Goal: Task Accomplishment & Management: Use online tool/utility

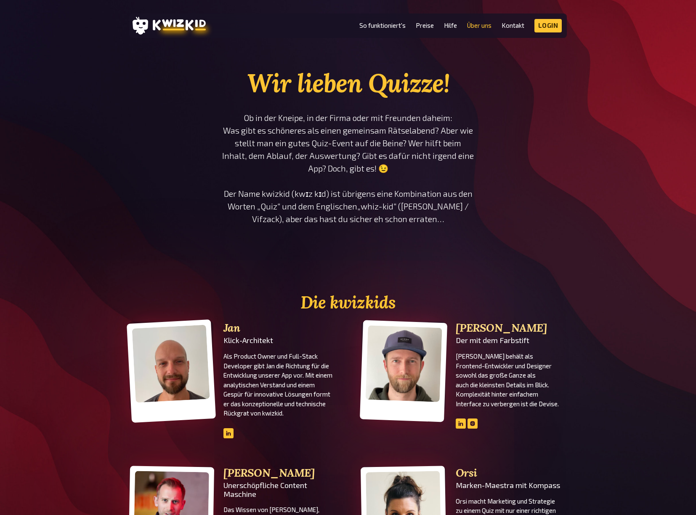
click at [392, 31] on li "So funktioniert's" at bounding box center [383, 25] width 46 height 13
click at [393, 29] on link "So funktioniert's" at bounding box center [383, 25] width 46 height 7
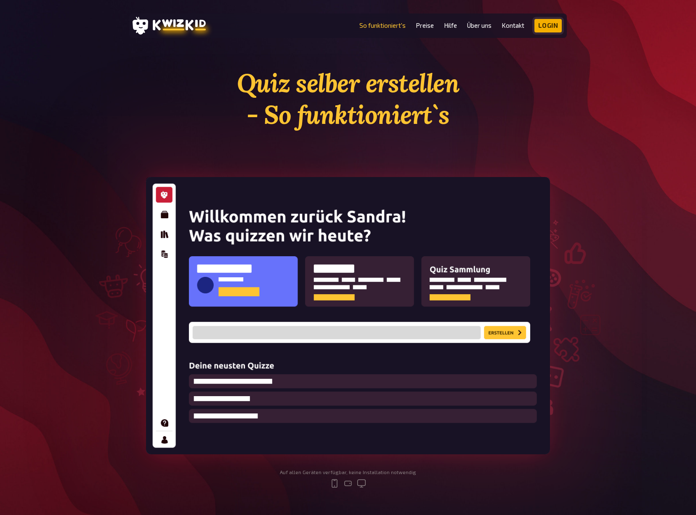
click at [539, 25] on link "Login" at bounding box center [549, 25] width 28 height 13
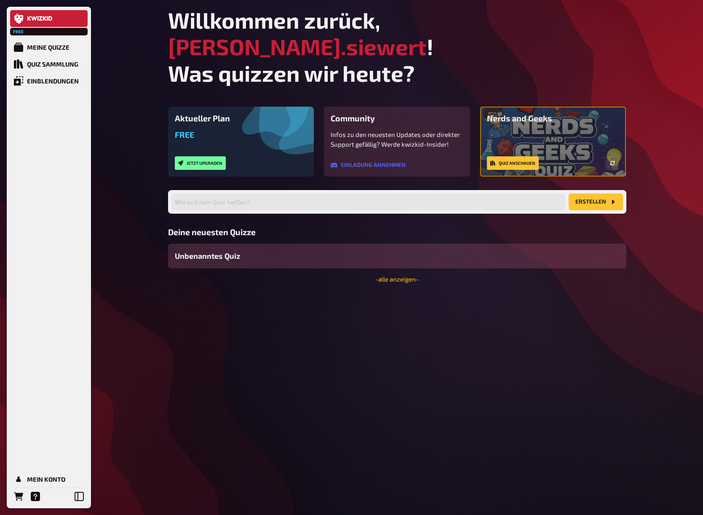
click at [216, 250] on span "Unbenanntes Quiz" at bounding box center [207, 255] width 65 height 11
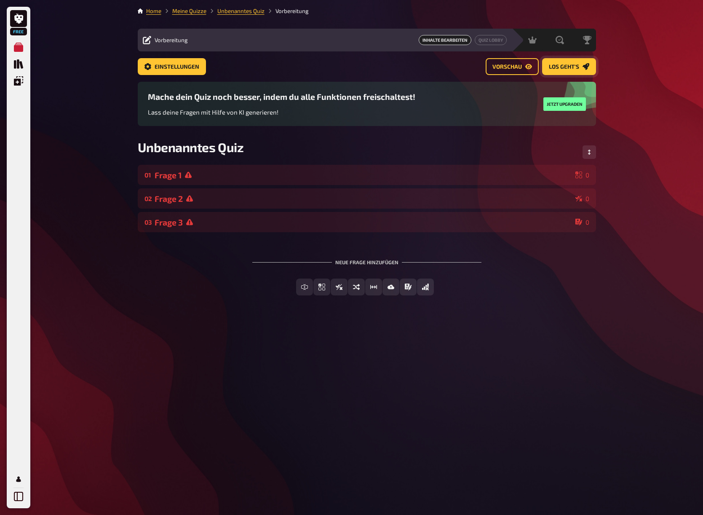
click at [549, 66] on span "Los geht's" at bounding box center [564, 67] width 30 height 6
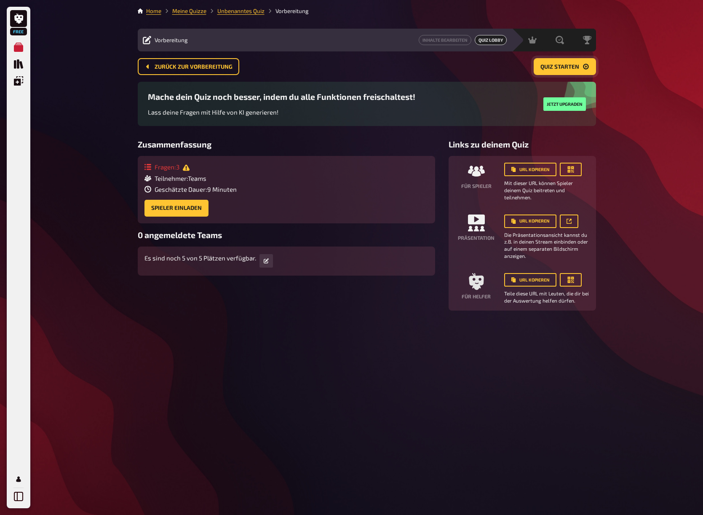
click at [565, 67] on span "Quiz starten" at bounding box center [559, 67] width 39 height 6
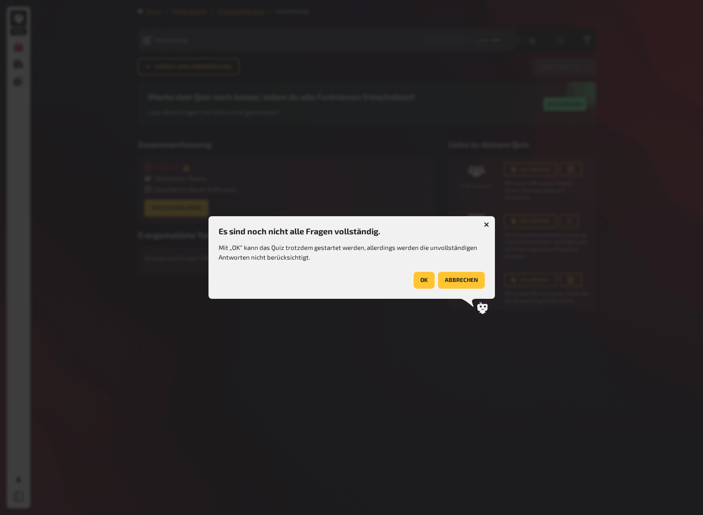
click at [429, 280] on button "OK" at bounding box center [423, 280] width 21 height 17
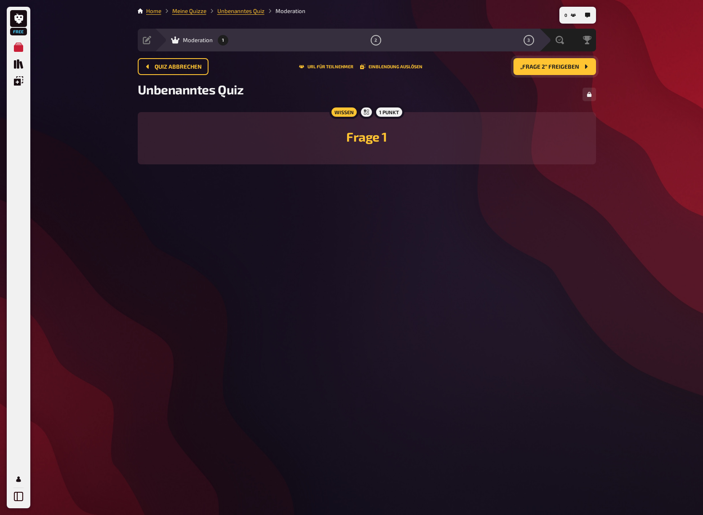
click at [538, 69] on span "„Frage 2“ freigeben" at bounding box center [549, 67] width 59 height 6
click at [543, 65] on span "„Frage 3“ freigeben" at bounding box center [549, 67] width 59 height 6
click at [546, 68] on span "Schließen und Auswertung starten" at bounding box center [523, 67] width 112 height 6
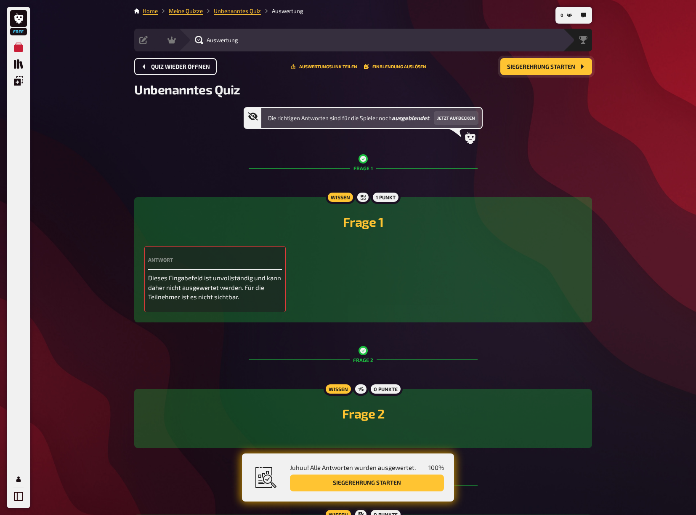
click at [189, 67] on span "Quiz wieder öffnen" at bounding box center [180, 67] width 59 height 6
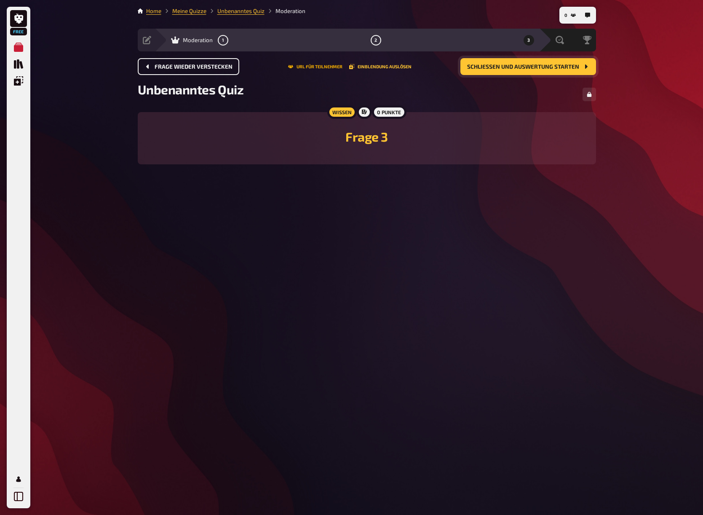
click at [330, 68] on button "URL für Teilnehmer" at bounding box center [315, 66] width 54 height 5
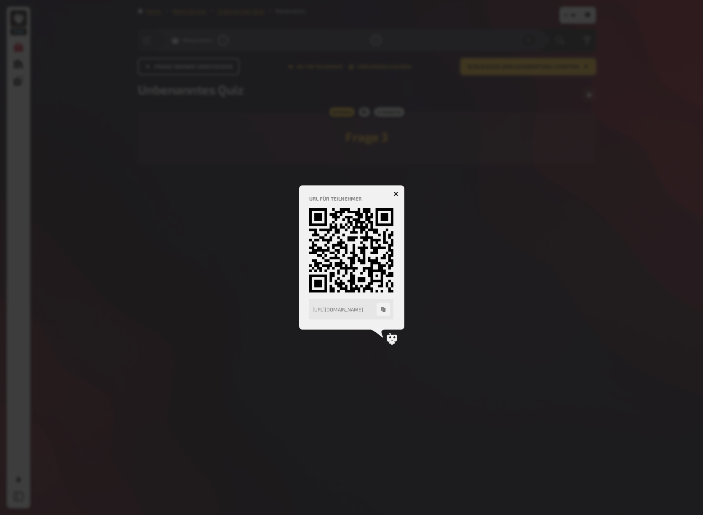
click at [384, 310] on icon "button" at bounding box center [383, 309] width 4 height 5
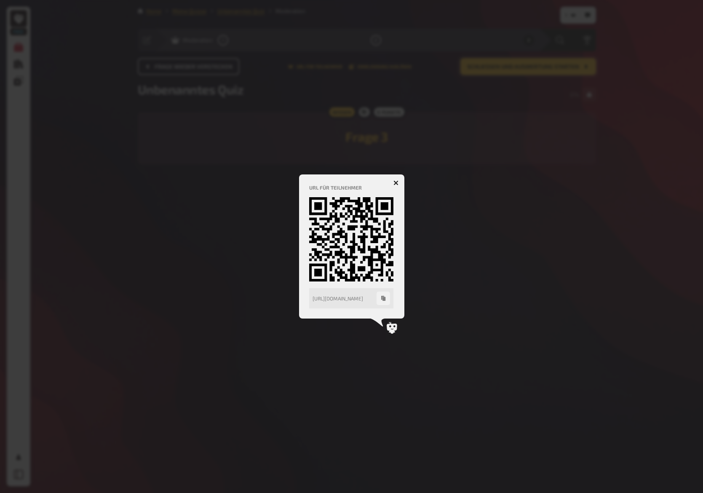
click at [382, 302] on button "button" at bounding box center [382, 297] width 13 height 13
click at [214, 130] on div at bounding box center [351, 246] width 703 height 493
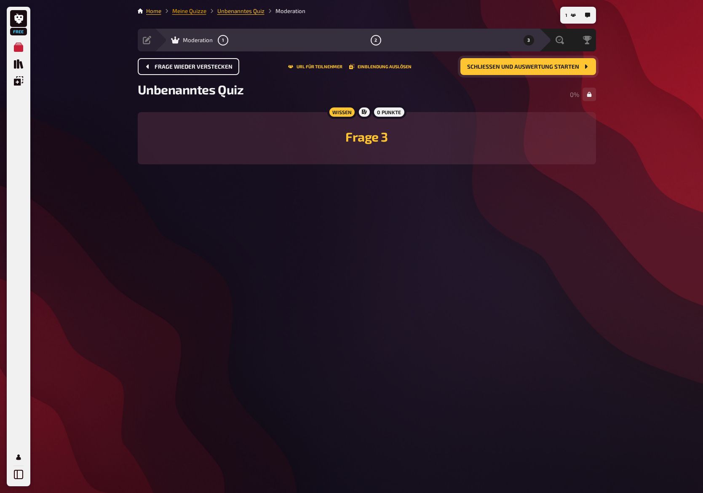
click at [181, 11] on link "Meine Quizze" at bounding box center [189, 11] width 34 height 7
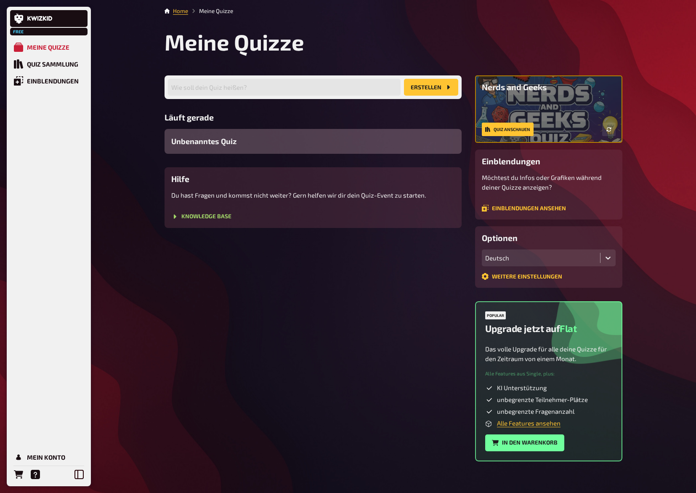
click at [193, 142] on span "Unbenanntes Quiz" at bounding box center [203, 141] width 65 height 11
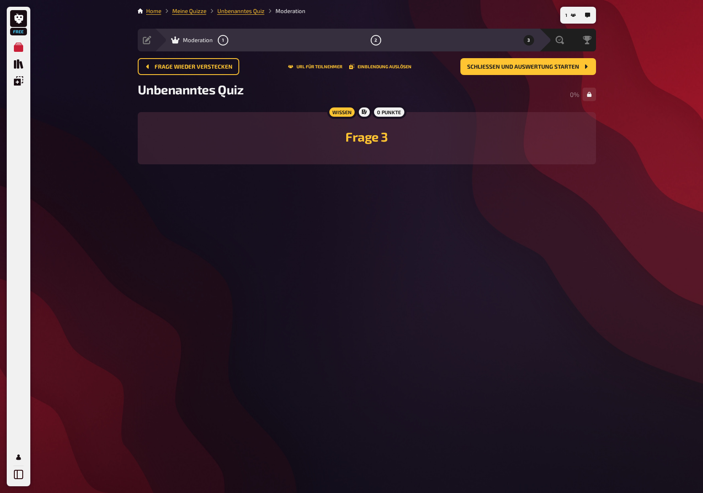
click at [195, 90] on span "Unbenanntes Quiz" at bounding box center [191, 89] width 106 height 15
click at [466, 63] on button "Schließen und Auswertung starten" at bounding box center [528, 66] width 136 height 17
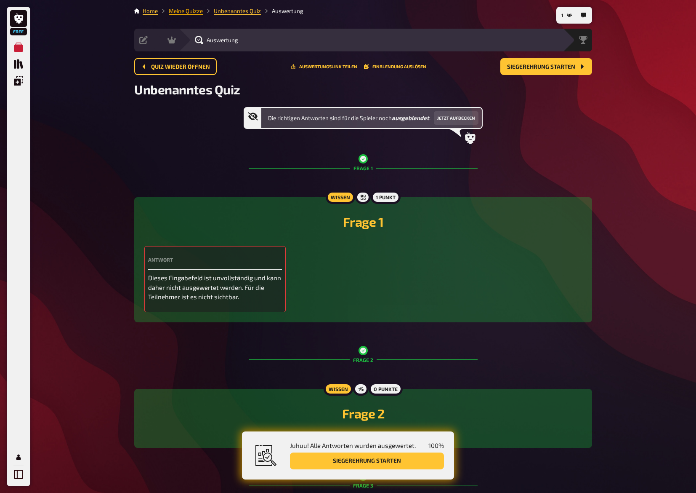
click at [180, 10] on link "Meine Quizze" at bounding box center [186, 11] width 34 height 7
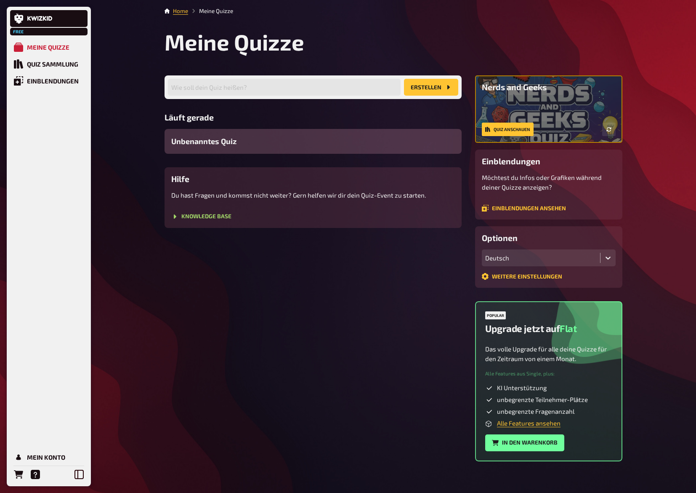
drag, startPoint x: 435, startPoint y: 87, endPoint x: 310, endPoint y: 86, distance: 124.6
click at [310, 86] on div "Wie soll dein Quiz heißen? Erstellen" at bounding box center [313, 87] width 297 height 24
click at [309, 85] on input "text" at bounding box center [284, 87] width 233 height 17
type input "Eddasingt"
click at [424, 88] on button "Erstellen" at bounding box center [431, 87] width 54 height 17
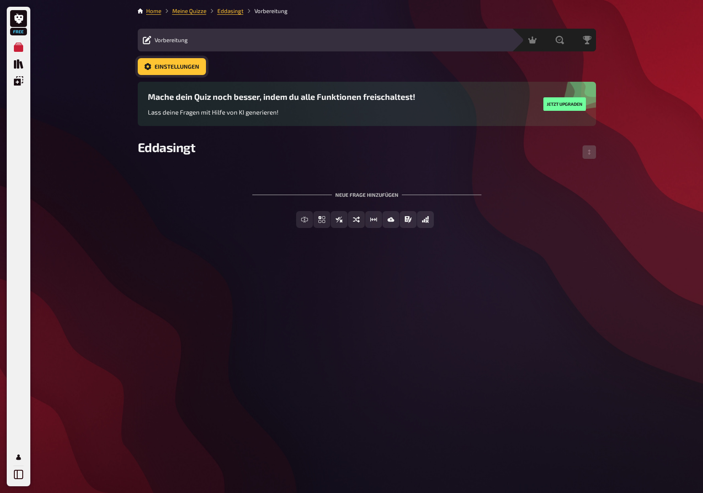
click at [169, 64] on span "Einstellungen" at bounding box center [177, 67] width 45 height 6
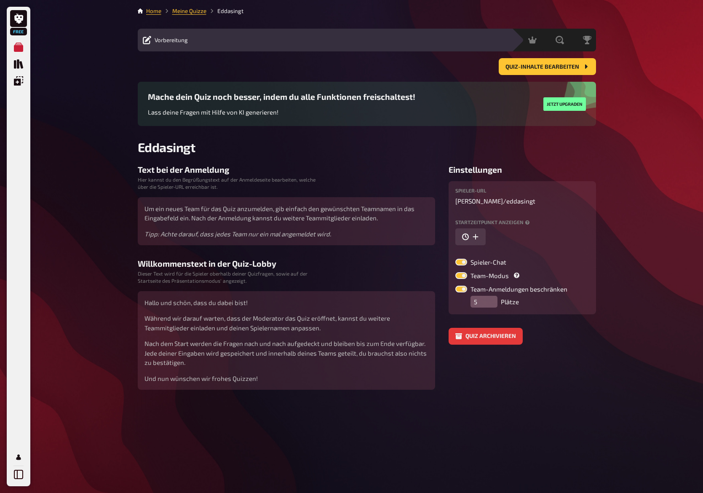
click at [465, 260] on label at bounding box center [461, 262] width 12 height 7
click at [455, 259] on input "Spieler-Chat" at bounding box center [455, 258] width 0 height 0
checkbox input "false"
click at [463, 275] on label at bounding box center [461, 275] width 12 height 7
click at [455, 272] on input "Team-Modus" at bounding box center [455, 272] width 0 height 0
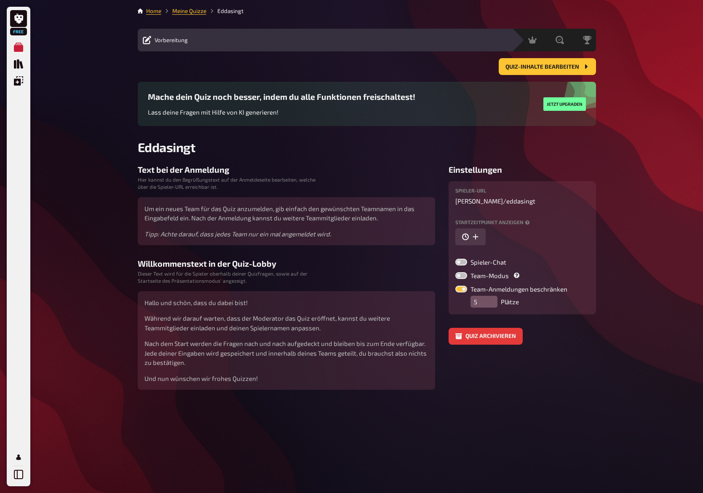
checkbox input "false"
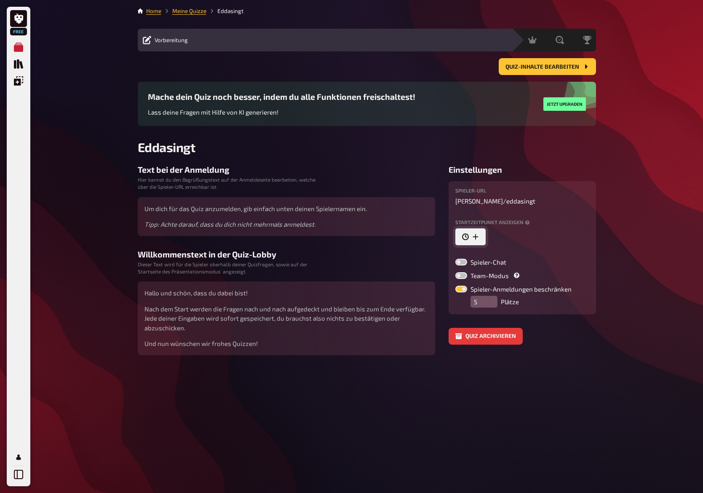
click at [477, 239] on icon "button" at bounding box center [475, 236] width 7 height 7
click at [555, 236] on icon "button" at bounding box center [557, 236] width 5 height 5
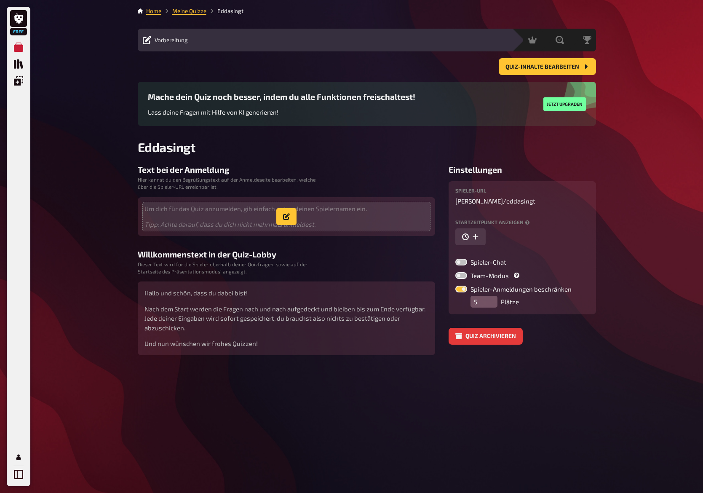
click at [214, 211] on p "Um dich für das Quiz anzumelden, gib einfach unten deinen Spielernamen ein." at bounding box center [286, 209] width 284 height 10
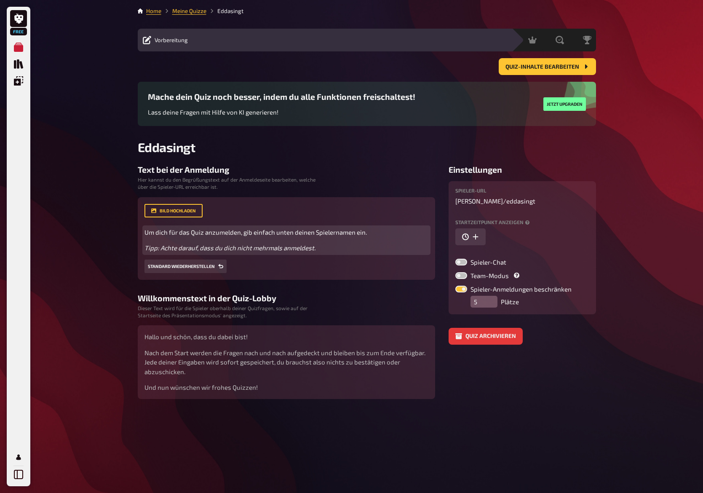
click at [214, 242] on div "Um dich für das Quiz anzumelden, gib einfach unten deinen Spielernamen ein. Tip…" at bounding box center [286, 239] width 284 height 25
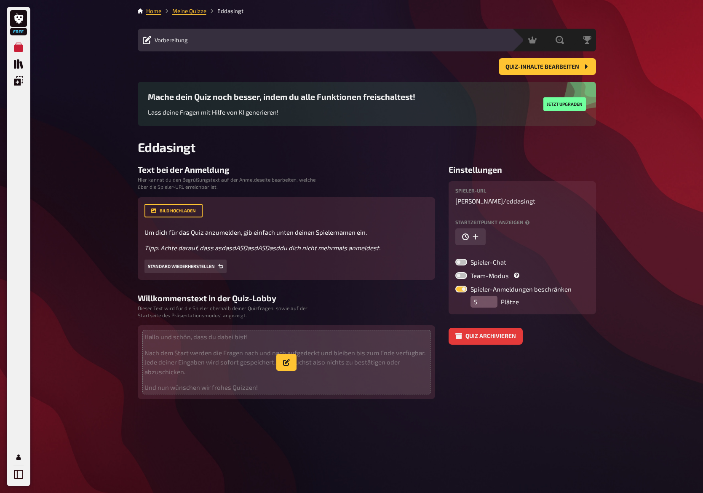
click at [234, 348] on p "Nach dem Start werden die Fragen nach und nach aufgedeckt und bleiben bis zum E…" at bounding box center [286, 362] width 284 height 29
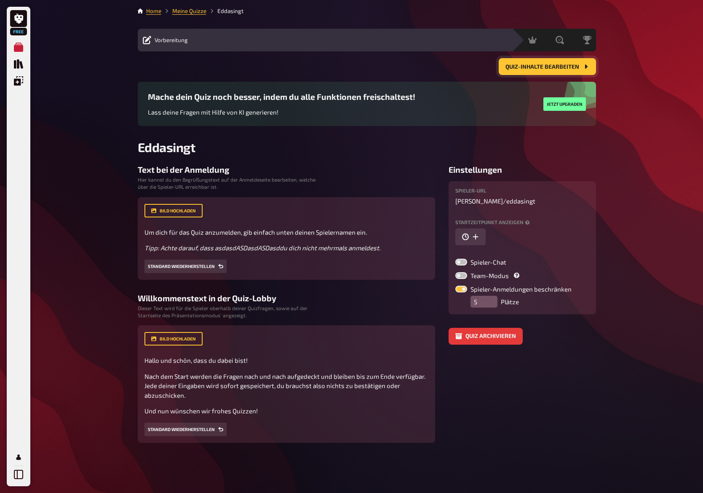
click at [559, 69] on span "Quiz-Inhalte bearbeiten" at bounding box center [542, 67] width 74 height 6
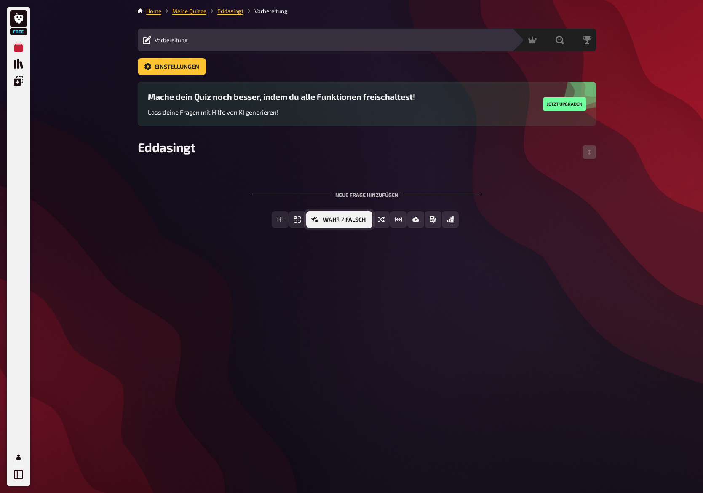
click at [349, 218] on span "Wahr / Falsch" at bounding box center [344, 220] width 43 height 6
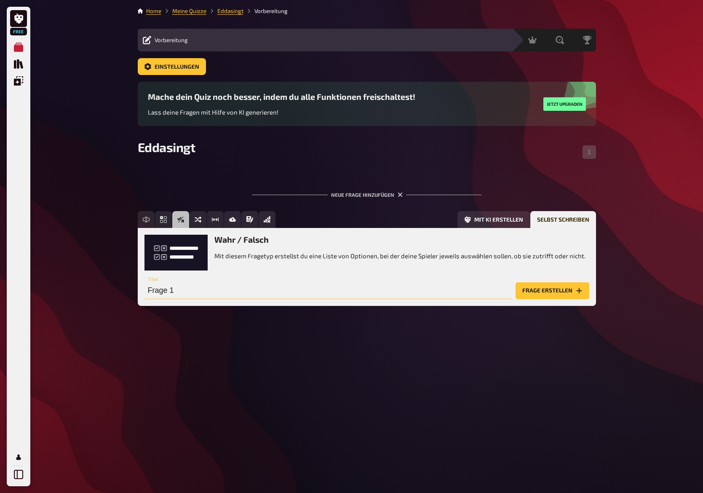
click at [207, 286] on input "Frage 1" at bounding box center [328, 290] width 368 height 17
type input "kann edda gut singen"
click at [541, 291] on button "Frage erstellen" at bounding box center [552, 290] width 74 height 17
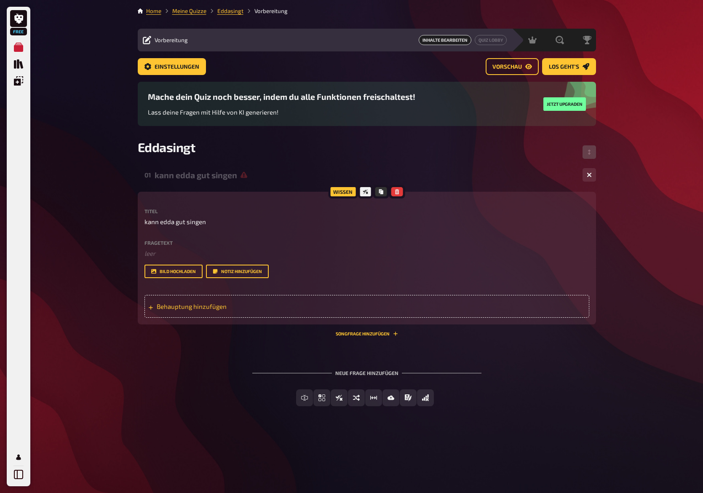
click at [195, 299] on div "Behauptung hinzufügen" at bounding box center [366, 306] width 445 height 23
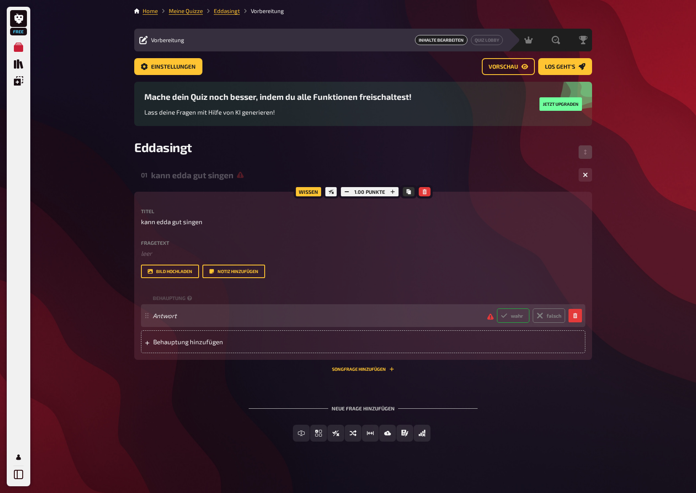
click at [517, 318] on label "wahr" at bounding box center [513, 315] width 32 height 14
click at [497, 308] on input "wahr" at bounding box center [497, 308] width 0 height 0
radio input "true"
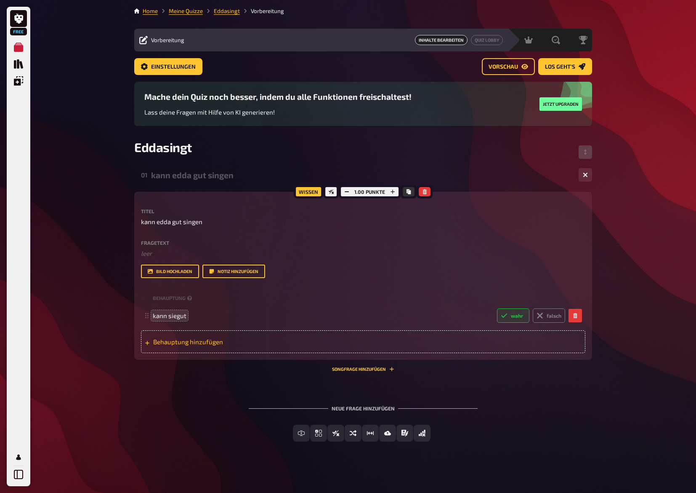
click at [197, 342] on span "Behauptung hinzufügen" at bounding box center [218, 342] width 131 height 8
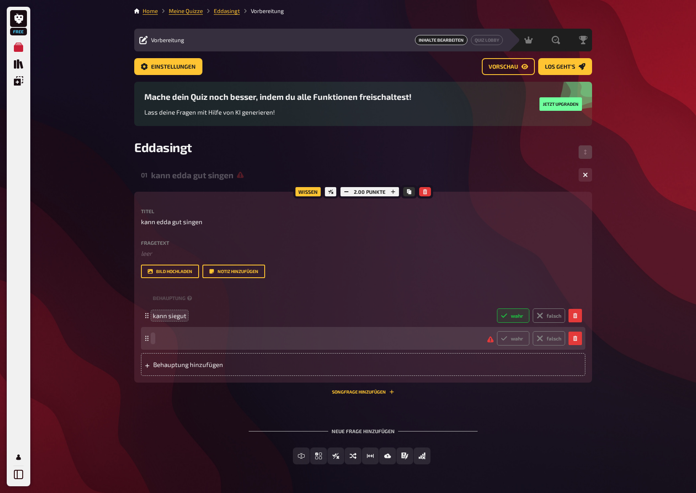
click at [167, 336] on span at bounding box center [317, 338] width 328 height 8
click at [512, 335] on label "wahr" at bounding box center [513, 338] width 32 height 14
click at [497, 331] on input "wahr" at bounding box center [497, 331] width 0 height 0
radio input "true"
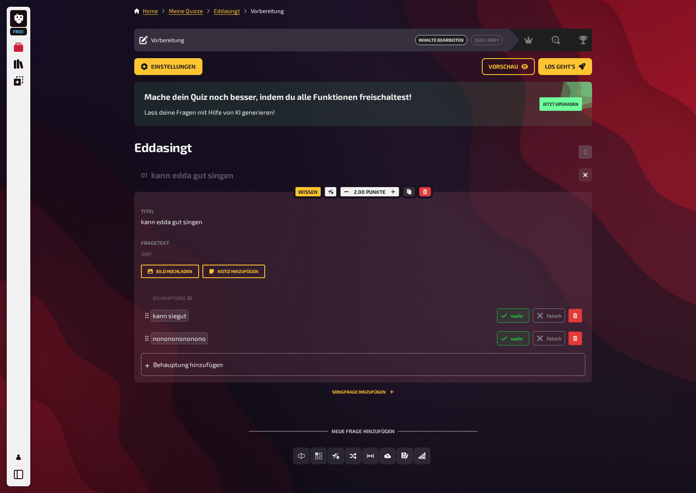
click at [625, 213] on div "Free Meine Quizze Quiz Sammlung Einblendungen Mein Konto Home Meine Quizze Edda…" at bounding box center [348, 259] width 696 height 518
click at [348, 192] on rect "button" at bounding box center [346, 191] width 4 height 1
click at [512, 68] on span "Vorschau" at bounding box center [503, 67] width 29 height 6
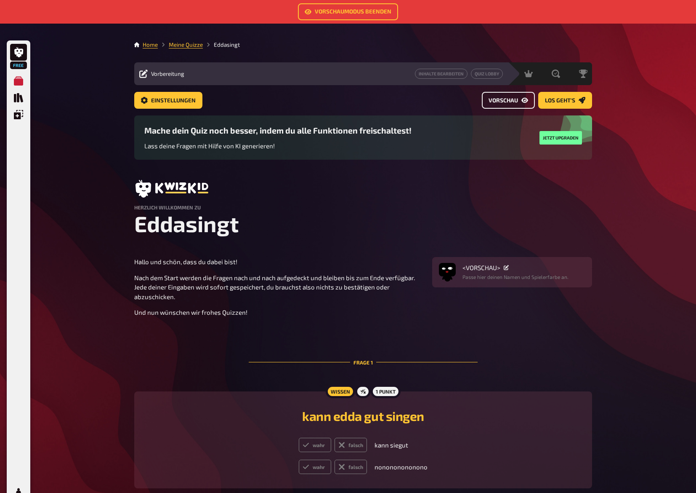
scroll to position [42, 0]
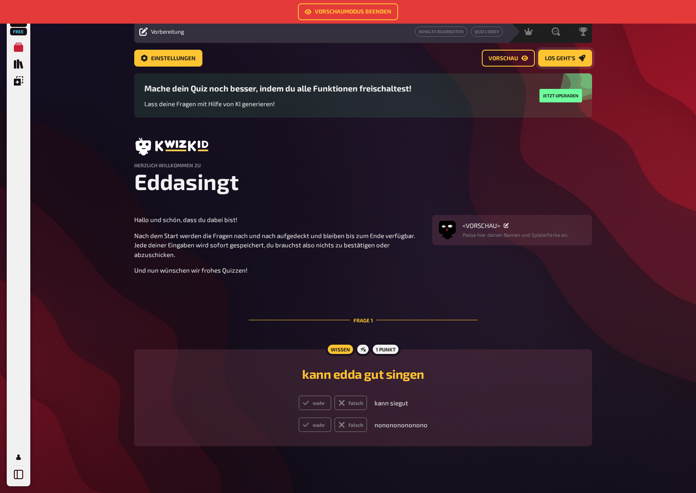
click at [572, 60] on span "Los geht's" at bounding box center [560, 59] width 30 height 6
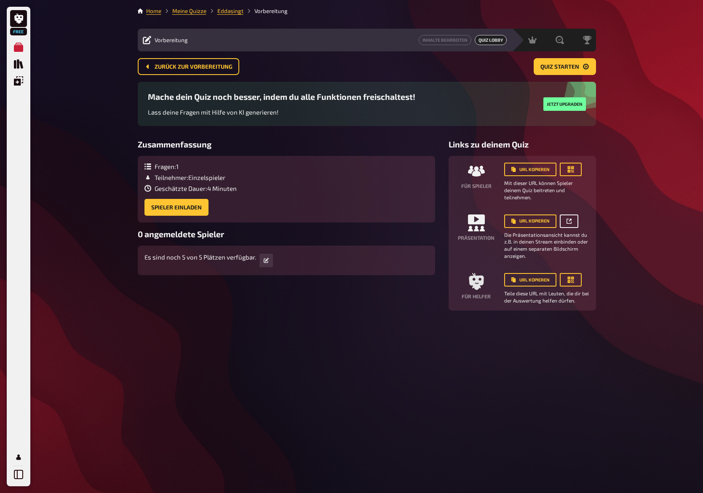
click at [566, 219] on icon at bounding box center [568, 221] width 5 height 5
click at [547, 278] on button "URL kopieren" at bounding box center [530, 279] width 52 height 13
click at [549, 169] on button "URL kopieren" at bounding box center [530, 169] width 52 height 13
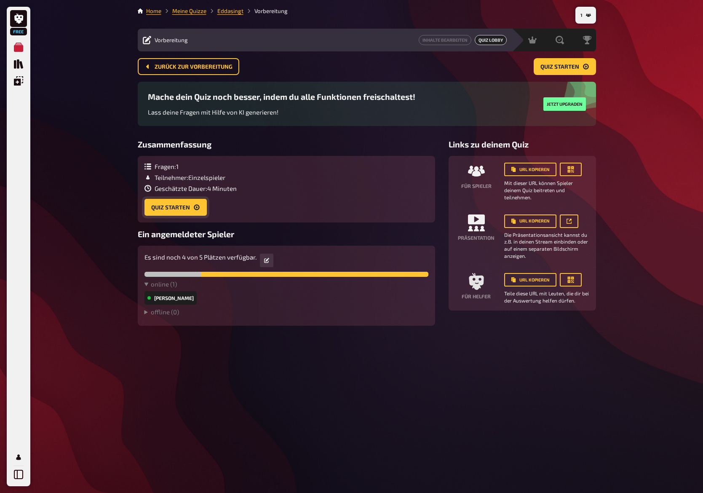
click at [175, 209] on button "Quiz starten" at bounding box center [175, 207] width 62 height 17
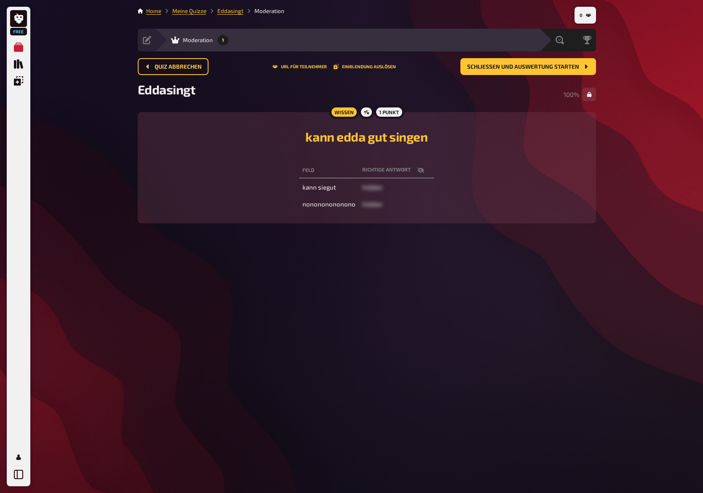
click at [419, 91] on div "Eddasingt 100 %" at bounding box center [367, 94] width 458 height 25
click at [16, 15] on icon at bounding box center [18, 18] width 9 height 10
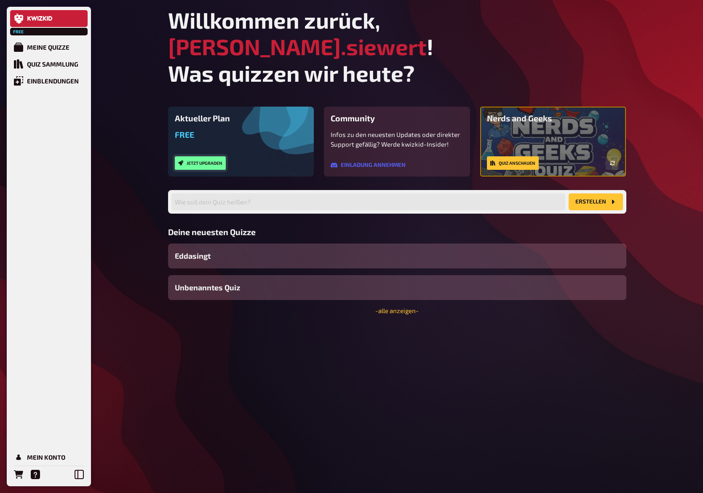
click at [202, 156] on button "Jetzt upgraden" at bounding box center [200, 162] width 51 height 13
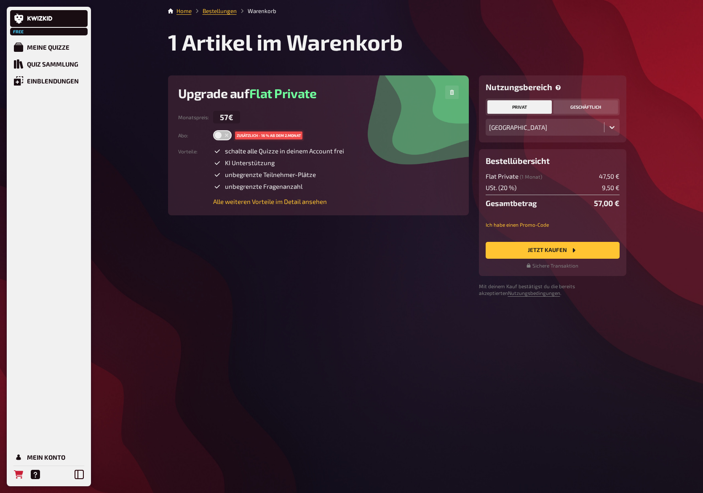
click at [580, 111] on button "geschäftlich" at bounding box center [585, 106] width 64 height 13
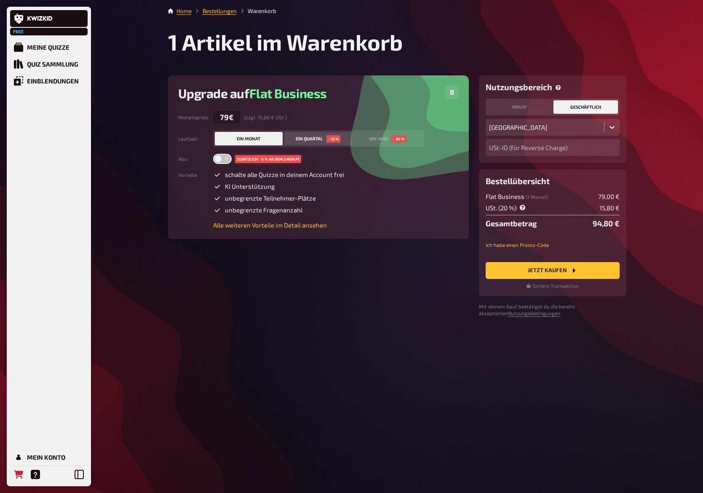
click at [301, 134] on button "ein Quartal - 16 %" at bounding box center [318, 138] width 68 height 13
click at [257, 140] on div "ein Monat" at bounding box center [249, 138] width 24 height 5
click at [314, 141] on div "ein Quartal - 16 %" at bounding box center [318, 138] width 45 height 7
click at [392, 140] on div "- 30 %" at bounding box center [398, 138] width 15 height 7
click at [323, 140] on div "ein Quartal - 16 %" at bounding box center [318, 138] width 45 height 7
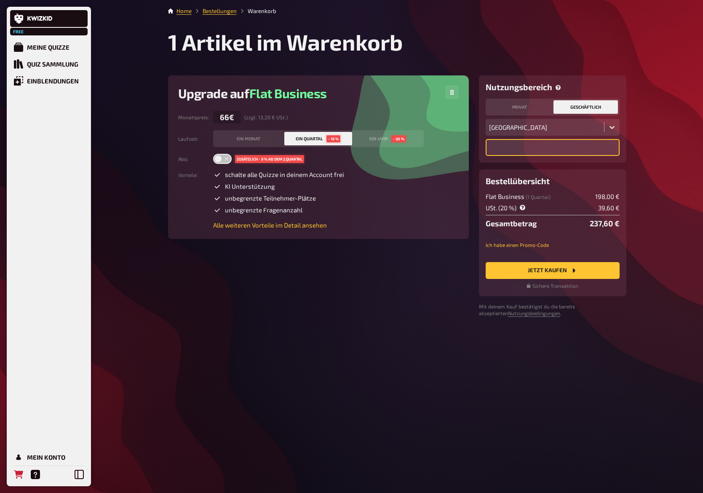
click at [529, 152] on input "text" at bounding box center [552, 147] width 134 height 17
click at [444, 285] on div "Nutzungsbereich privat geschäftlich Deutschland USt-ID (für Reverse Charge) Upg…" at bounding box center [397, 195] width 458 height 241
click at [247, 140] on div "ein Monat" at bounding box center [249, 138] width 24 height 5
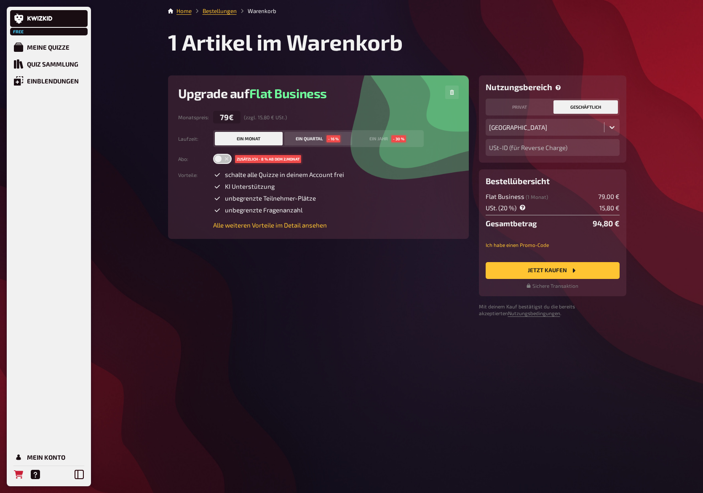
click at [293, 137] on button "ein Quartal - 16 %" at bounding box center [318, 138] width 68 height 13
click at [255, 139] on div "ein Monat" at bounding box center [249, 138] width 24 height 5
click at [303, 375] on div "Home Bestellungen Warenkorb 1 Artikel im Warenkorb Nutzungsbereich privat gesch…" at bounding box center [397, 246] width 472 height 493
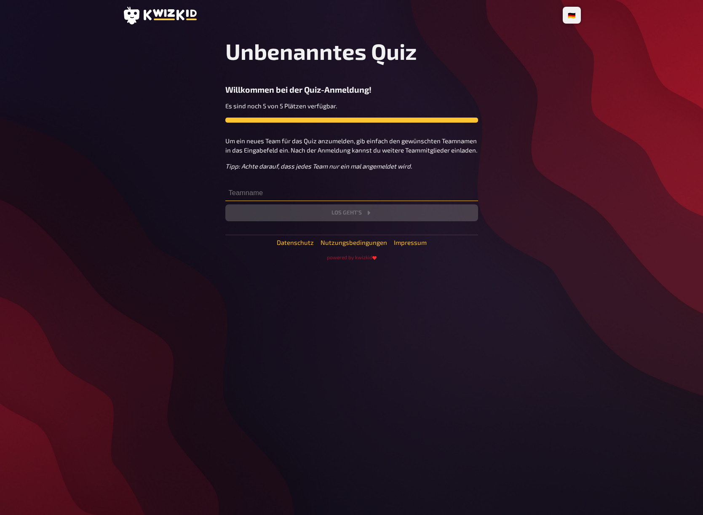
click at [318, 194] on input "text" at bounding box center [351, 192] width 253 height 17
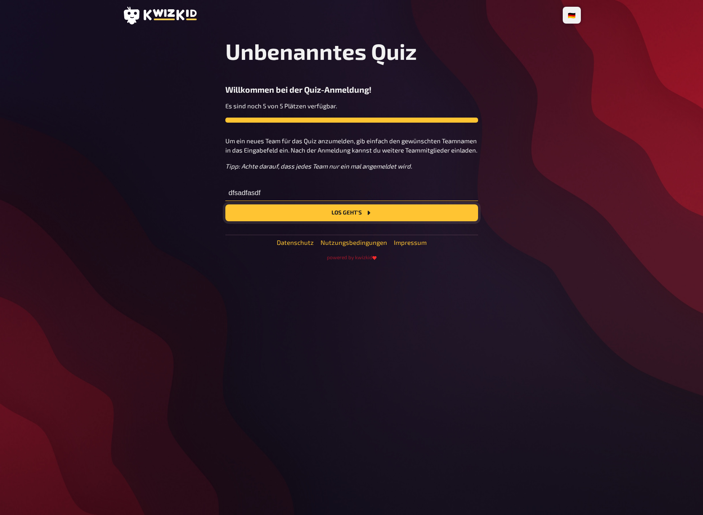
type input "dfsadfasdf"
click at [318, 215] on button "Los geht's" at bounding box center [351, 212] width 253 height 17
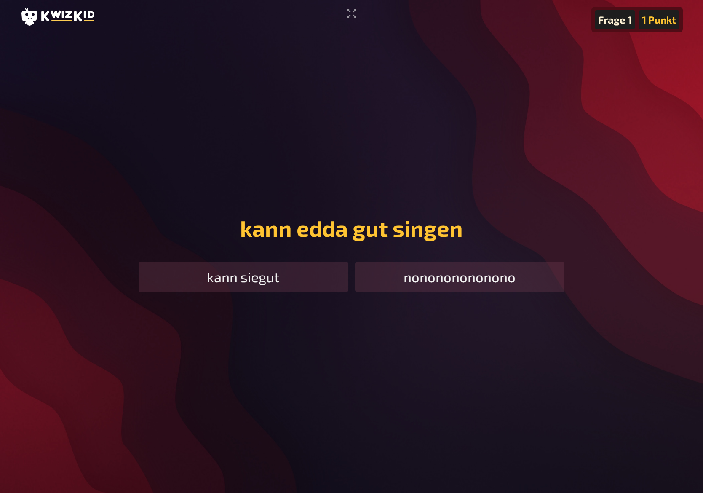
click at [418, 278] on div "nonononononono" at bounding box center [460, 276] width 210 height 30
click at [466, 277] on div "nonononononono" at bounding box center [460, 276] width 210 height 30
click at [241, 268] on div "kann siegut" at bounding box center [244, 276] width 210 height 30
click at [241, 273] on div "kann siegut" at bounding box center [244, 276] width 210 height 30
click at [241, 274] on div "kann siegut" at bounding box center [244, 276] width 210 height 30
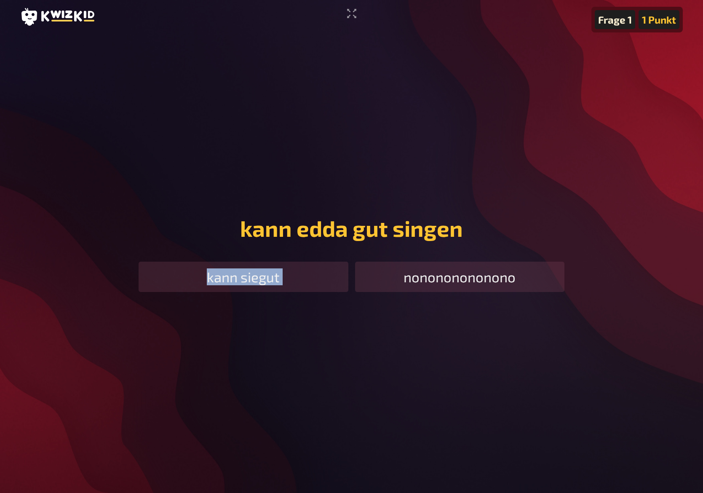
click at [241, 274] on div "kann siegut" at bounding box center [244, 276] width 210 height 30
click at [306, 286] on div "kann siegut" at bounding box center [244, 276] width 210 height 30
click at [371, 282] on div "nonononononono" at bounding box center [460, 276] width 210 height 30
click at [288, 275] on div "kann siegut" at bounding box center [244, 276] width 210 height 30
click at [261, 272] on div "kann siegut" at bounding box center [244, 276] width 210 height 30
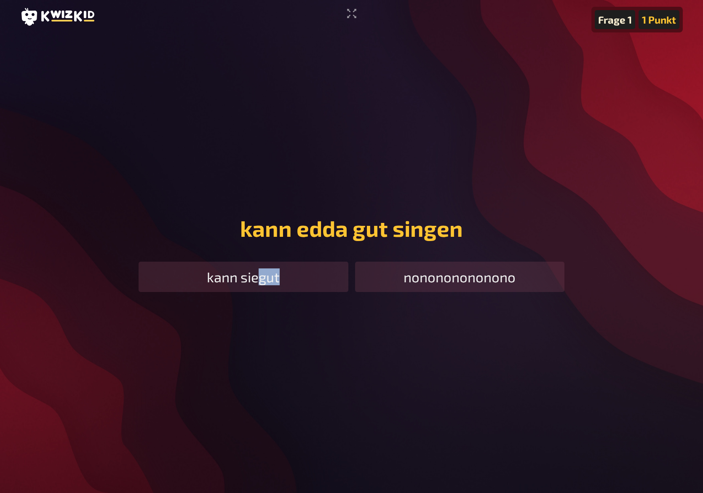
click at [256, 272] on div "kann siegut" at bounding box center [244, 276] width 210 height 30
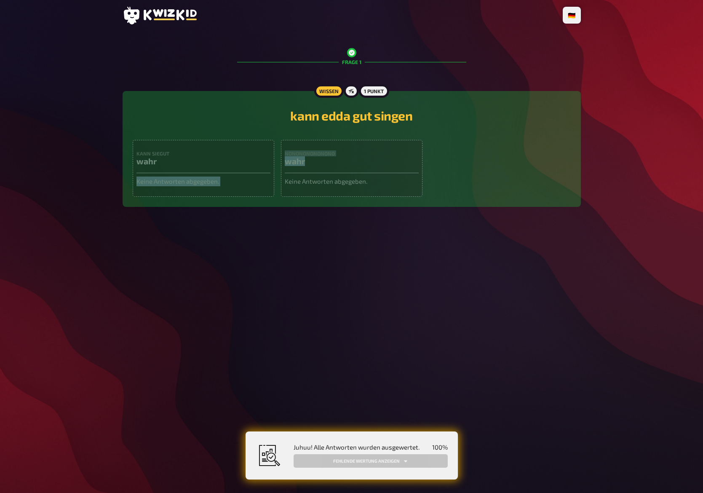
drag, startPoint x: 296, startPoint y: 160, endPoint x: 276, endPoint y: 158, distance: 19.9
click at [276, 158] on div "kann siegut wahr Keine Antworten abgegeben. nonononononono wahr Keine Antworten…" at bounding box center [352, 168] width 438 height 57
click at [367, 165] on h3 "wahr" at bounding box center [352, 161] width 134 height 10
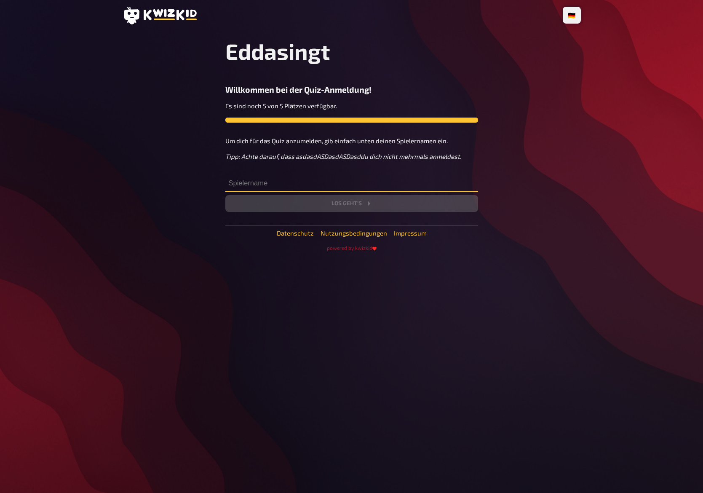
click at [311, 185] on input "text" at bounding box center [351, 183] width 253 height 17
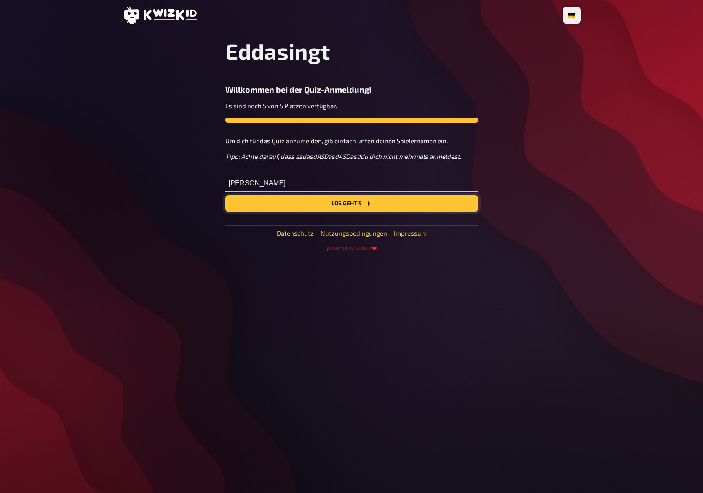
type input "Felix"
click at [295, 208] on button "Los geht's" at bounding box center [351, 203] width 253 height 17
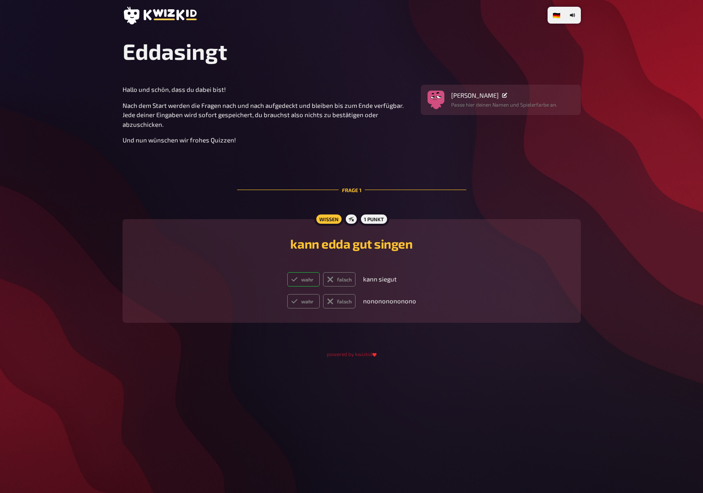
click at [313, 278] on label "wahr" at bounding box center [303, 279] width 32 height 14
click at [287, 272] on input "wahr" at bounding box center [287, 272] width 0 height 0
radio input "true"
click at [342, 305] on label "falsch" at bounding box center [339, 301] width 32 height 14
click at [287, 294] on input "falsch" at bounding box center [287, 293] width 0 height 0
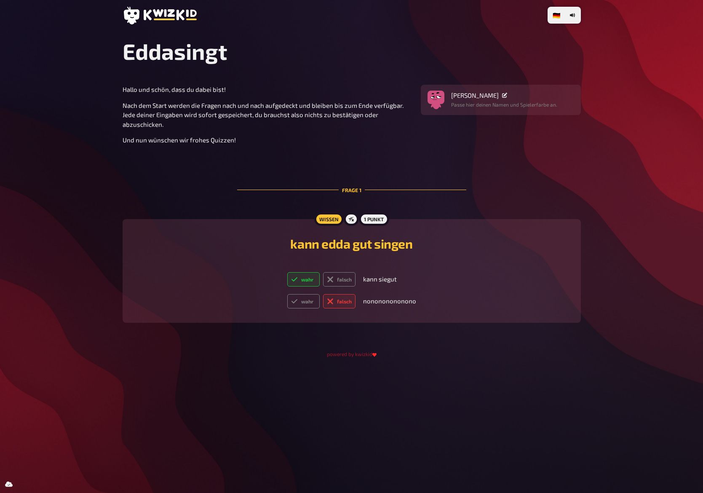
radio input "true"
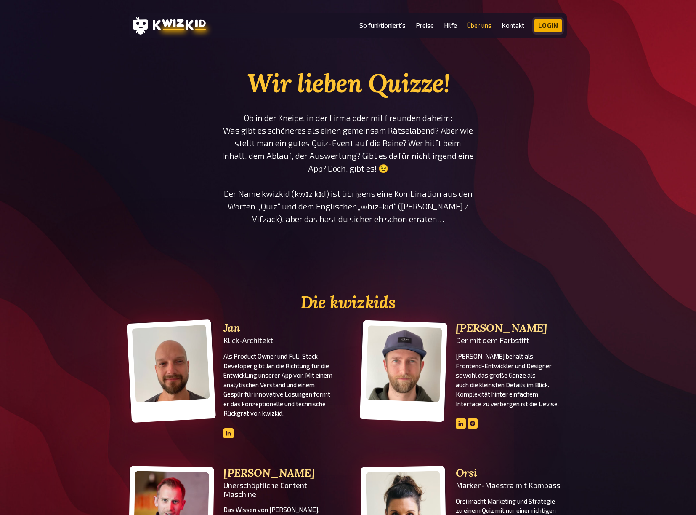
click at [552, 27] on link "Login" at bounding box center [549, 25] width 28 height 13
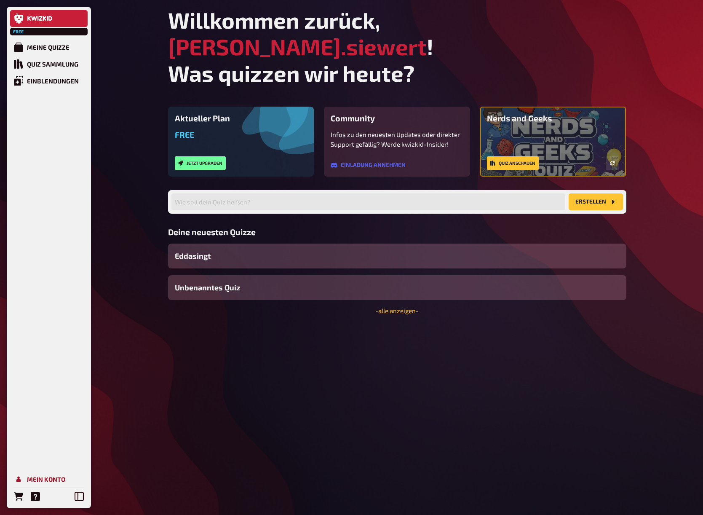
click at [49, 474] on link "Mein Konto" at bounding box center [48, 478] width 77 height 17
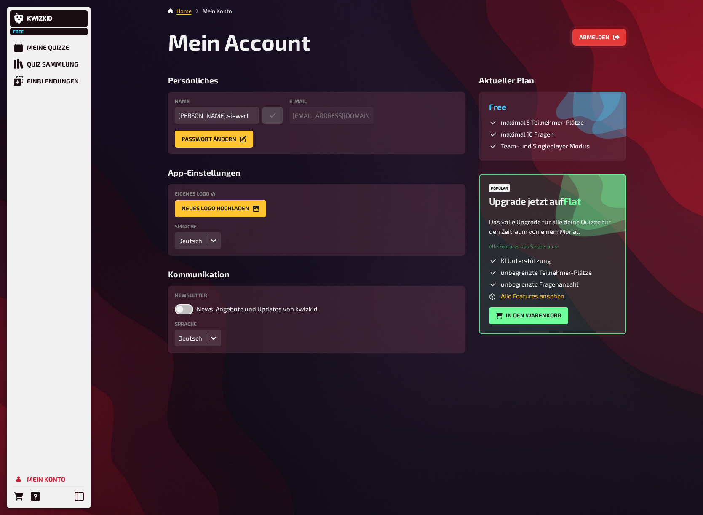
click at [597, 40] on button "Abmelden" at bounding box center [599, 37] width 54 height 17
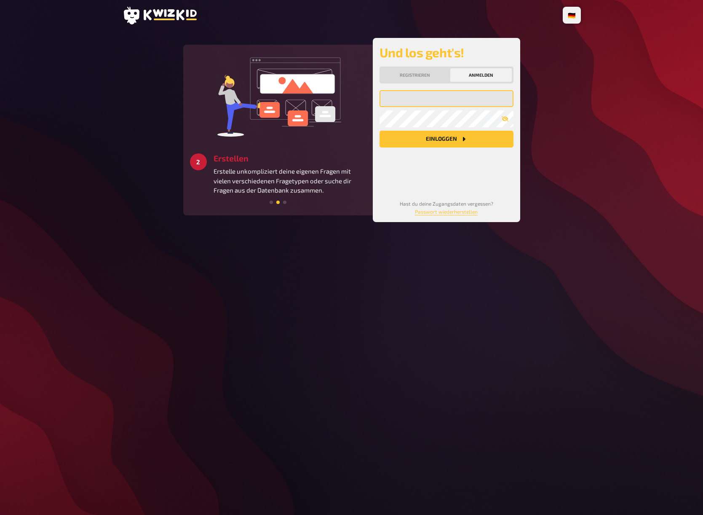
click at [447, 98] on input "email" at bounding box center [446, 98] width 134 height 17
paste input "[EMAIL_ADDRESS][PERSON_NAME][DOMAIN_NAME]"
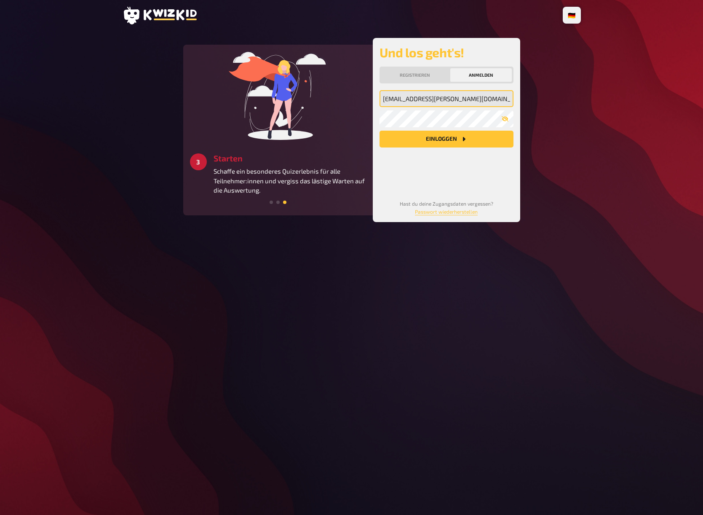
type input "[EMAIL_ADDRESS][PERSON_NAME][DOMAIN_NAME]"
click at [423, 141] on button "Einloggen" at bounding box center [446, 139] width 134 height 17
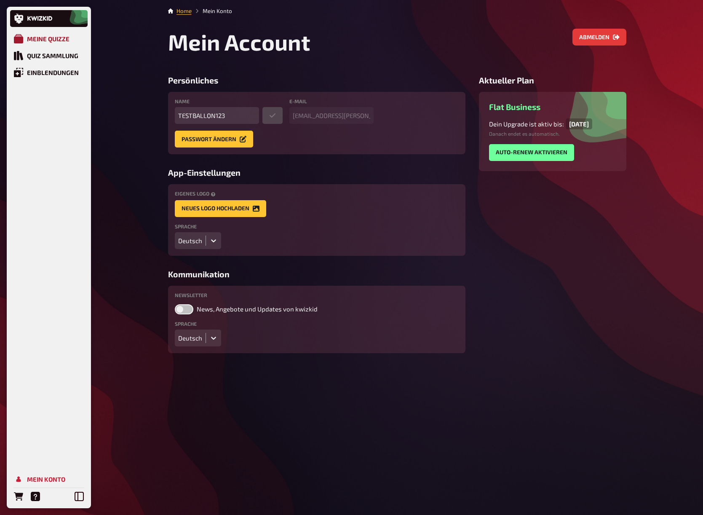
click at [28, 34] on link "Meine Quizze" at bounding box center [48, 38] width 77 height 17
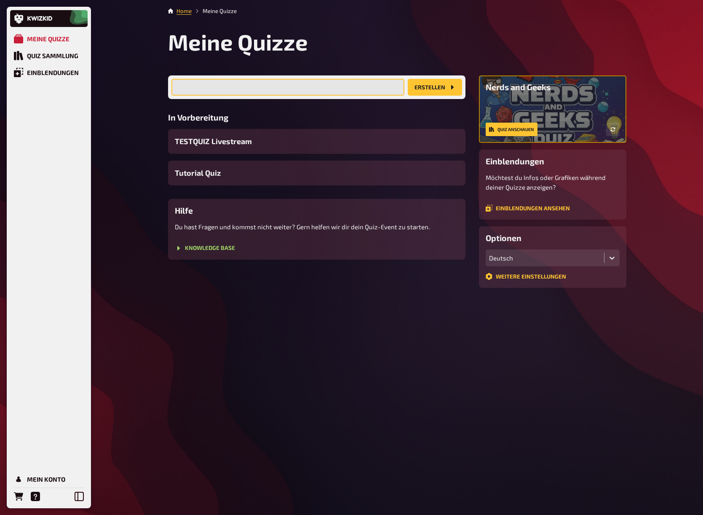
click at [206, 87] on input "text" at bounding box center [287, 87] width 233 height 17
type input "Felix Test Quizzzzzzzzzz"
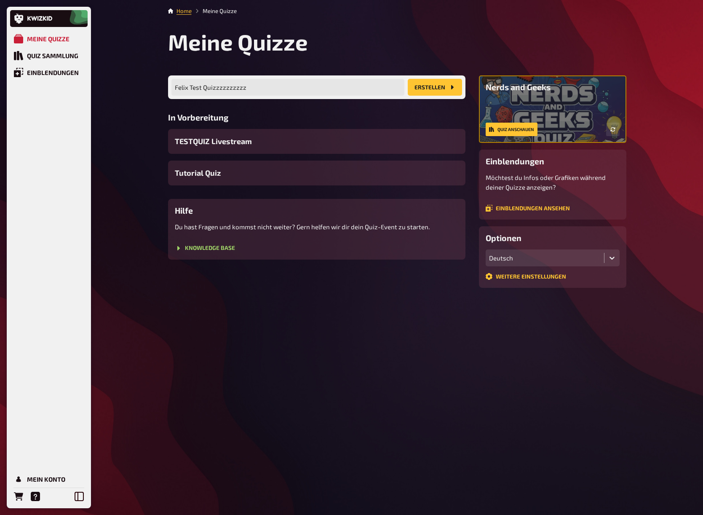
click at [446, 89] on button "Erstellen" at bounding box center [435, 87] width 54 height 17
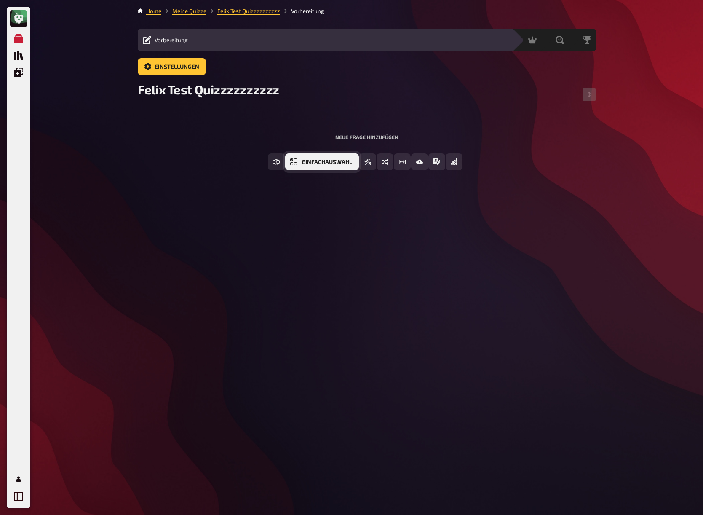
click at [305, 168] on button "Einfachauswahl" at bounding box center [322, 161] width 74 height 17
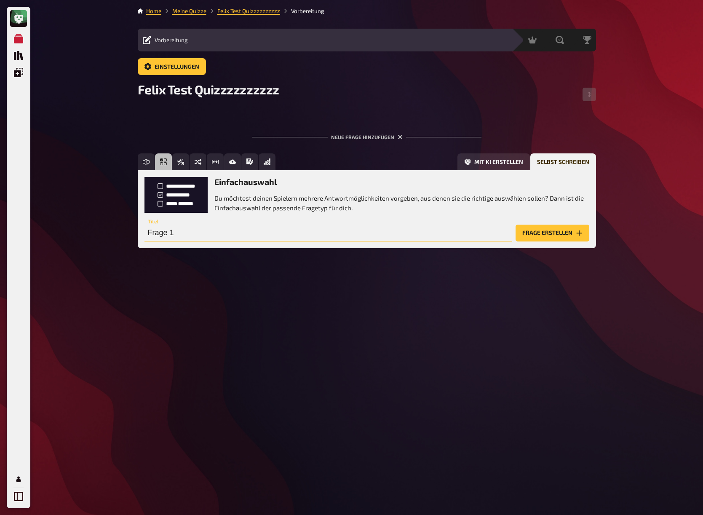
click at [256, 235] on input "Frage 1" at bounding box center [328, 232] width 368 height 17
type input "wie oft kommt die 8 in 8ziger vor?"
click at [526, 233] on button "Frage erstellen" at bounding box center [552, 232] width 74 height 17
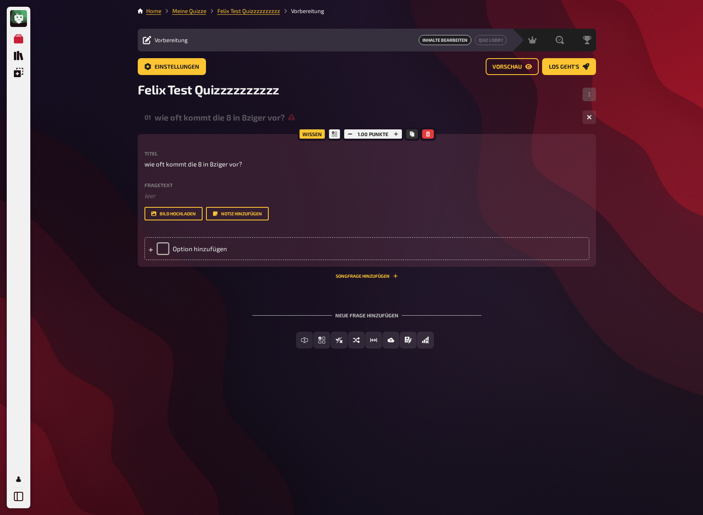
click at [161, 184] on label "Fragetext" at bounding box center [366, 184] width 445 height 5
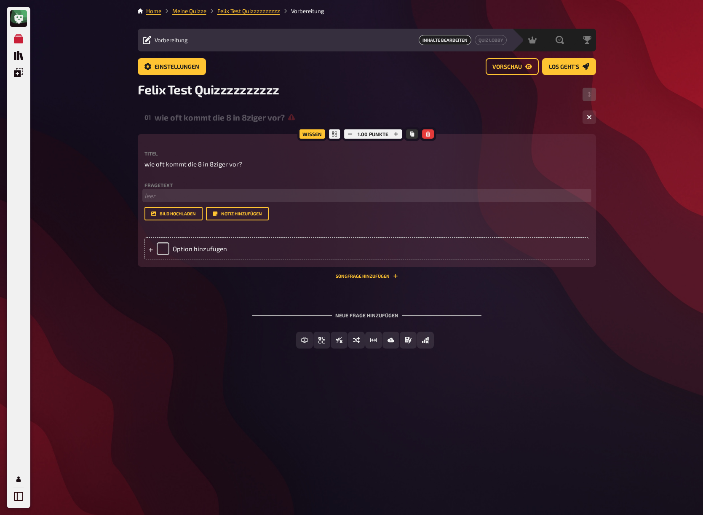
click at [145, 196] on p "﻿ leer" at bounding box center [366, 196] width 445 height 10
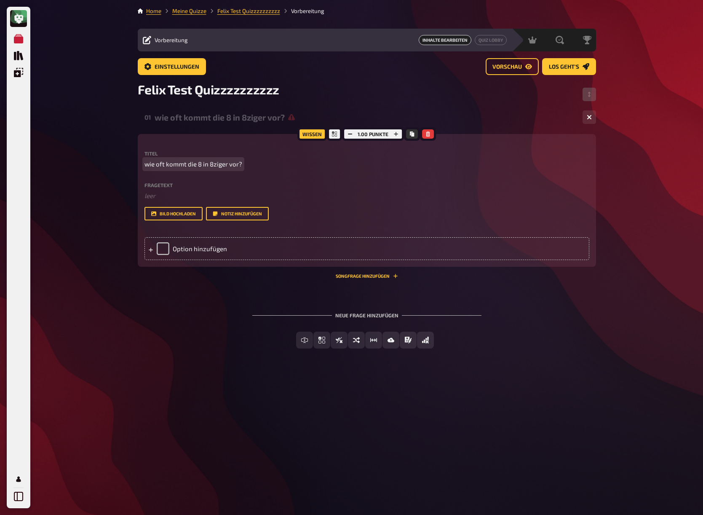
click at [170, 165] on span "wie oft kommt die 8 in 8ziger vor?" at bounding box center [193, 164] width 98 height 10
copy span "wie oft kommt die 8 in 8ziger vor?"
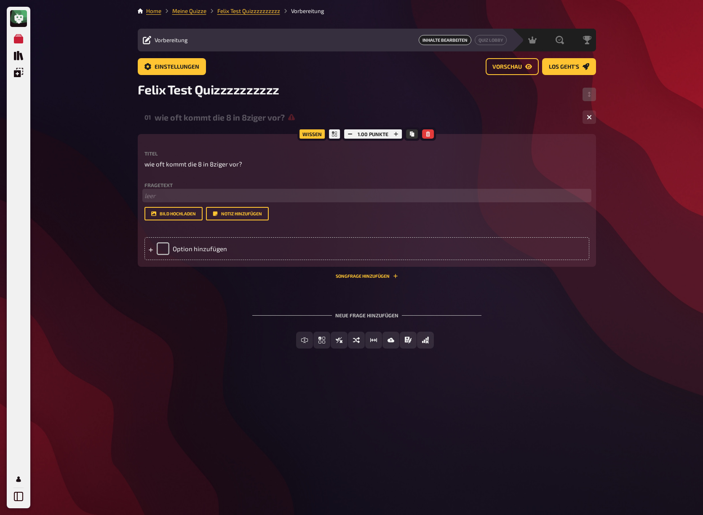
click at [171, 196] on p "﻿ leer" at bounding box center [366, 196] width 445 height 10
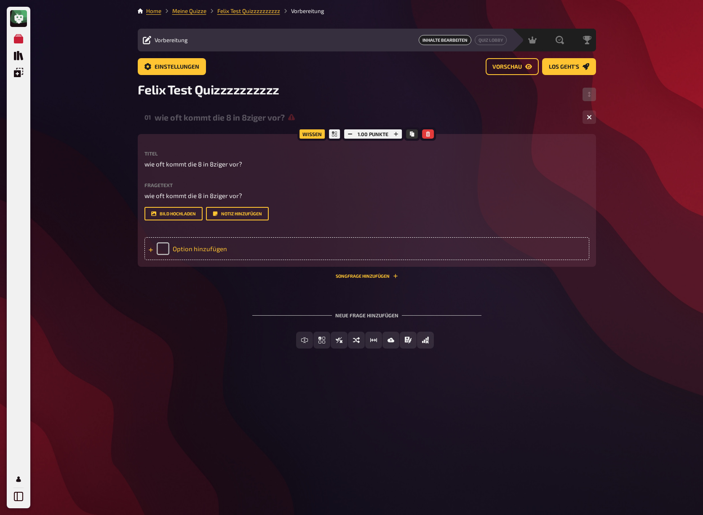
click at [164, 260] on div "Option hinzufügen" at bounding box center [366, 248] width 445 height 23
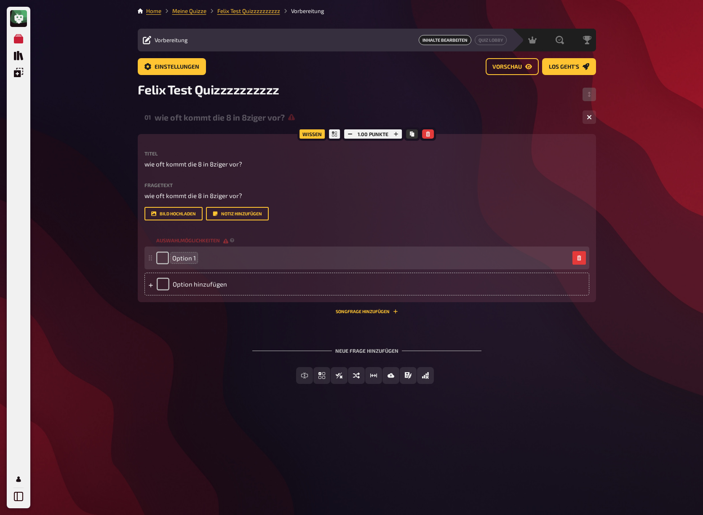
click at [184, 261] on span "Option 1" at bounding box center [184, 258] width 24 height 8
click at [185, 261] on span "Option 1" at bounding box center [184, 258] width 24 height 8
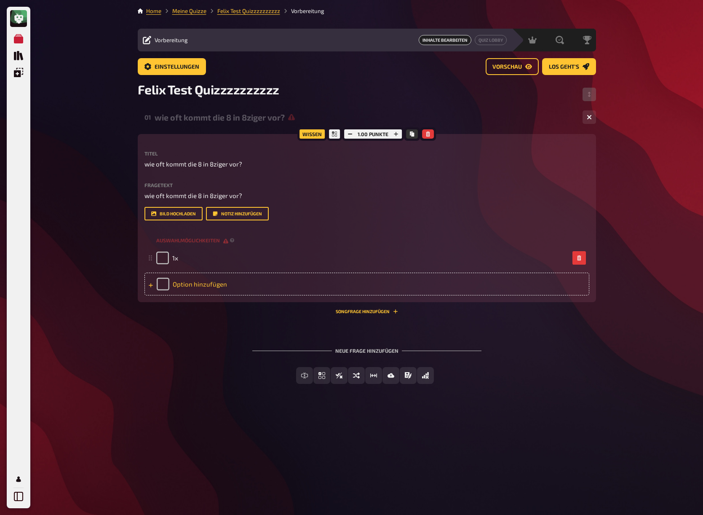
click at [191, 295] on div "Option hinzufügen" at bounding box center [366, 283] width 445 height 23
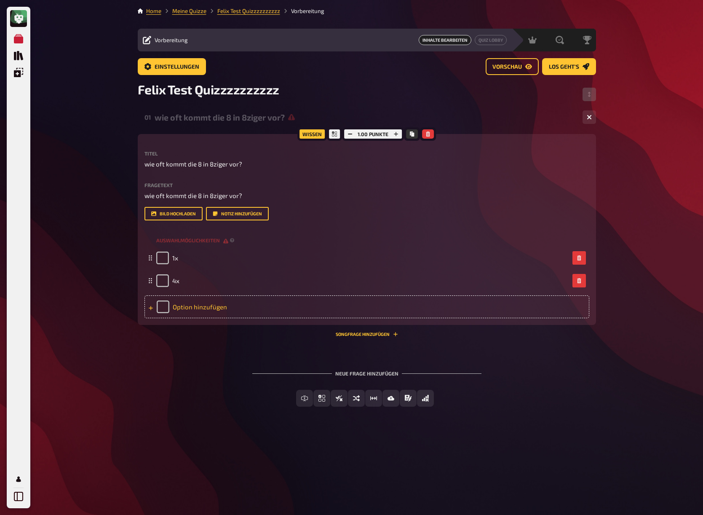
click at [197, 318] on div "Option hinzufügen" at bounding box center [366, 306] width 445 height 23
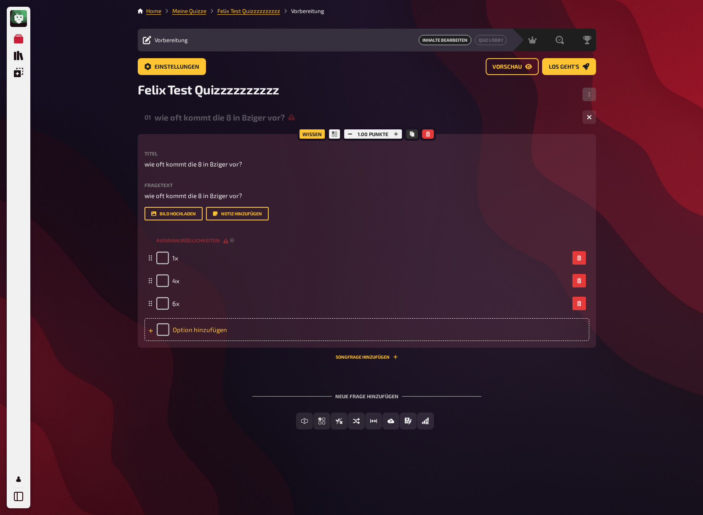
click at [212, 341] on div "Option hinzufügen" at bounding box center [366, 329] width 445 height 23
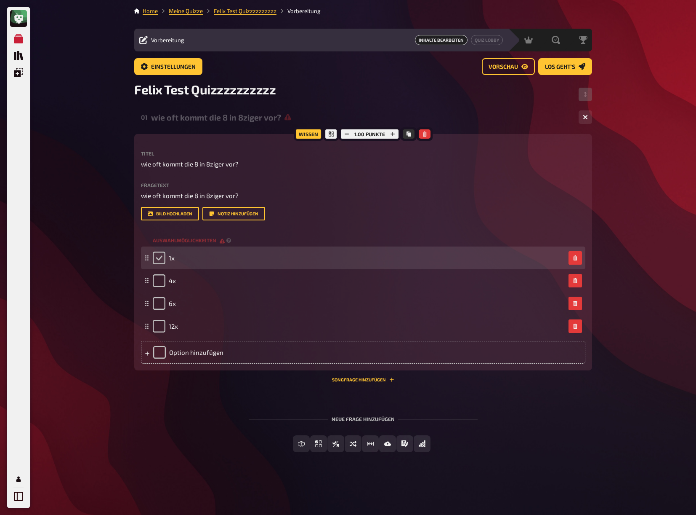
click at [163, 264] on input "checkbox" at bounding box center [159, 257] width 13 height 13
checkbox input "true"
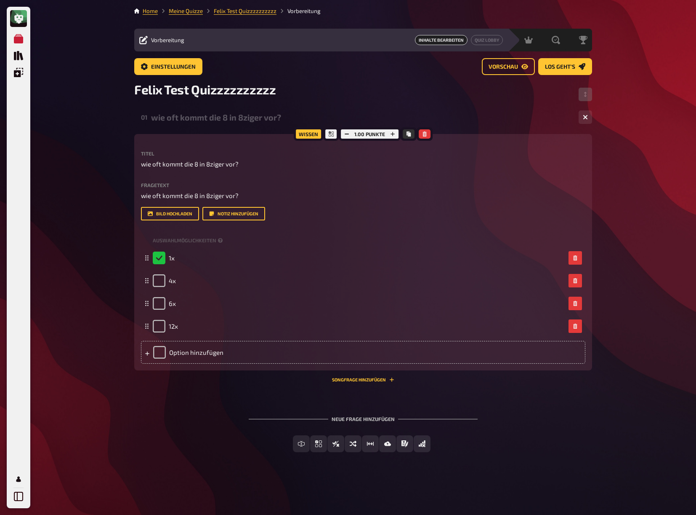
click at [158, 441] on div "Neue Frage hinzufügen Freitext Eingabe Einfachauswahl Wahr / Falsch Sortierfrag…" at bounding box center [363, 433] width 458 height 63
click at [317, 452] on button "Wahr / Falsch" at bounding box center [336, 443] width 66 height 17
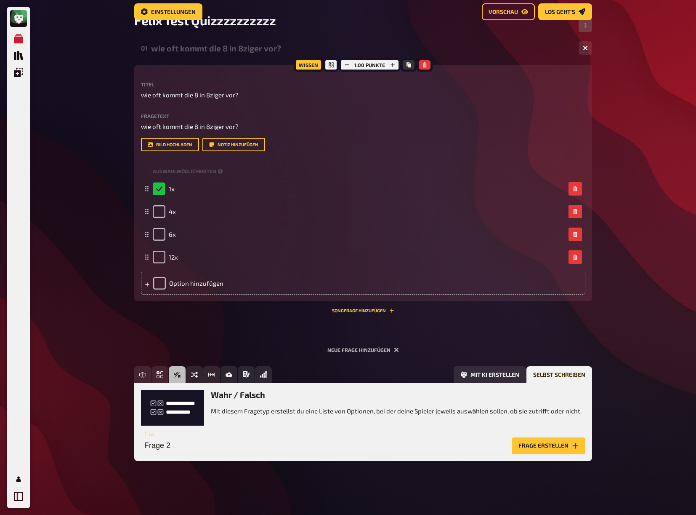
scroll to position [104, 0]
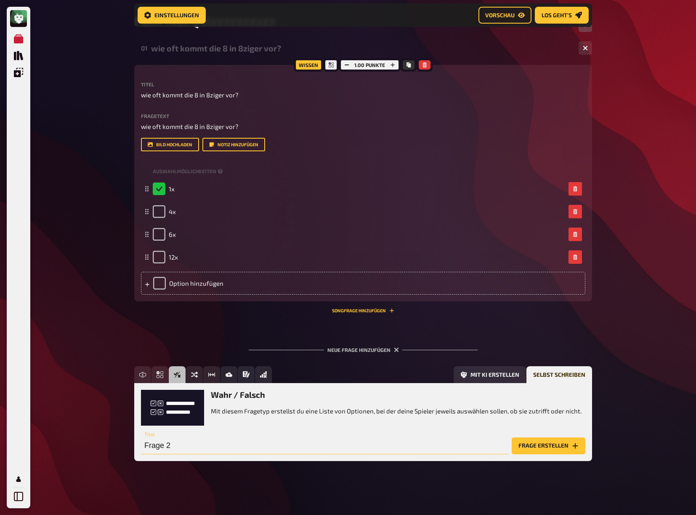
click at [193, 448] on input "Frage 2" at bounding box center [325, 445] width 368 height 17
type input "Edda singt"
click at [542, 448] on button "Frage erstellen" at bounding box center [549, 445] width 74 height 17
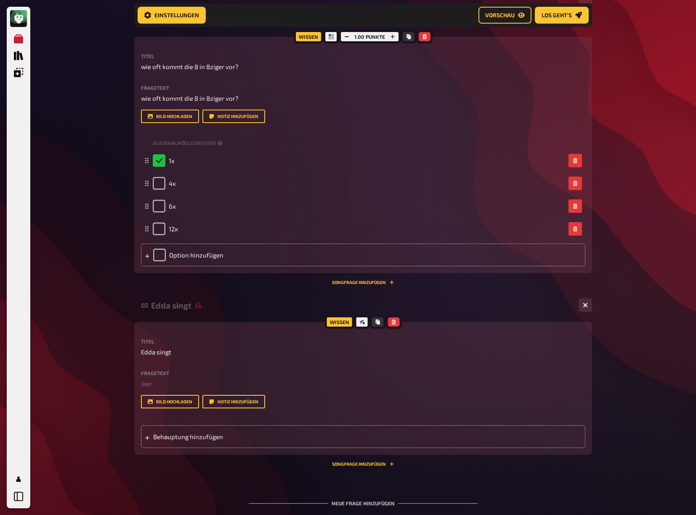
scroll to position [188, 0]
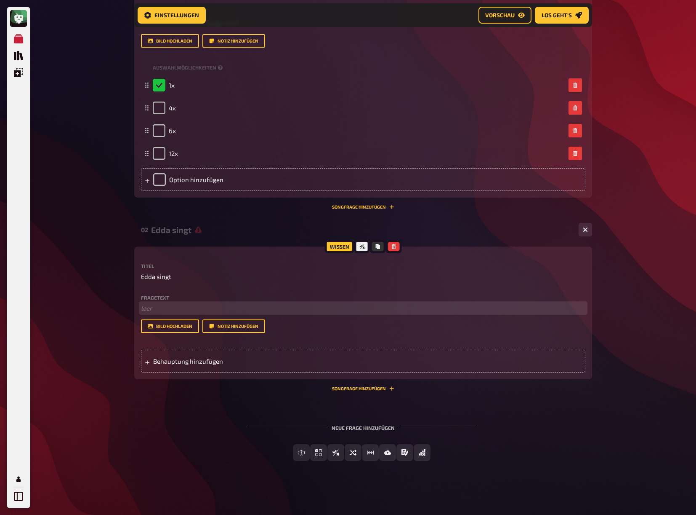
click at [154, 313] on p "﻿ leer" at bounding box center [363, 308] width 445 height 10
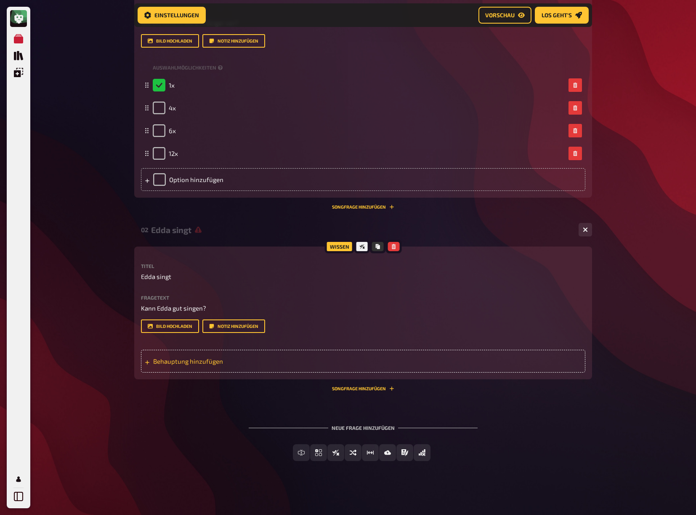
click at [202, 372] on div "Behauptung hinzufügen" at bounding box center [363, 360] width 445 height 23
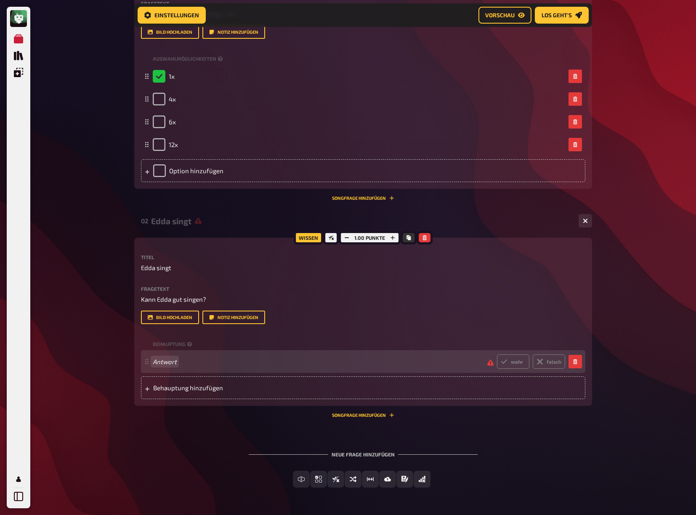
click at [307, 365] on span "Antwort" at bounding box center [317, 361] width 328 height 8
click at [504, 363] on icon at bounding box center [504, 361] width 6 height 4
click at [497, 354] on input "wahr" at bounding box center [497, 354] width 0 height 0
radio input "true"
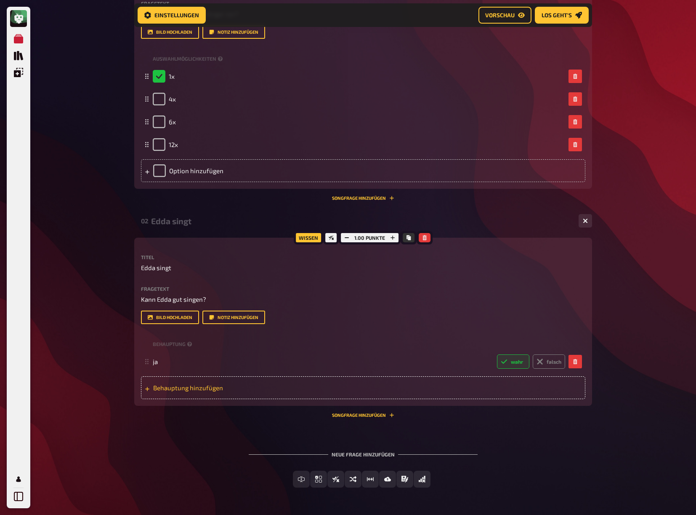
click at [290, 399] on div "Behauptung hinzufügen" at bounding box center [363, 387] width 445 height 23
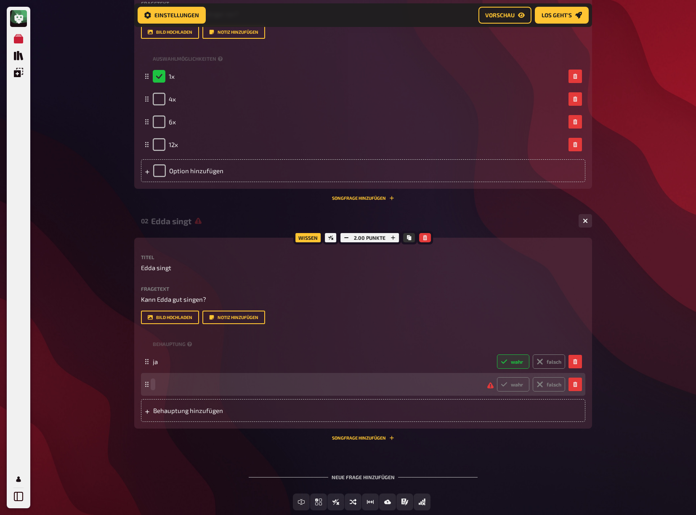
drag, startPoint x: 167, startPoint y: 408, endPoint x: 171, endPoint y: 411, distance: 5.4
click at [169, 391] on div "wahr falsch" at bounding box center [359, 384] width 413 height 14
click at [546, 391] on label "falsch" at bounding box center [549, 384] width 32 height 14
click at [497, 377] on input "falsch" at bounding box center [497, 376] width 0 height 0
radio input "true"
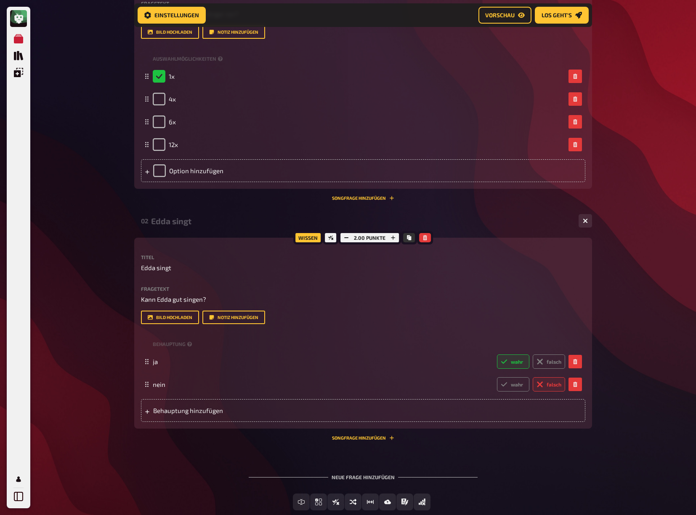
click at [265, 476] on div "01 wie oft kommt die 8 in 8ziger vor? 4 Wissen 1.00 Punkte Titel wie oft kommt …" at bounding box center [363, 224] width 458 height 598
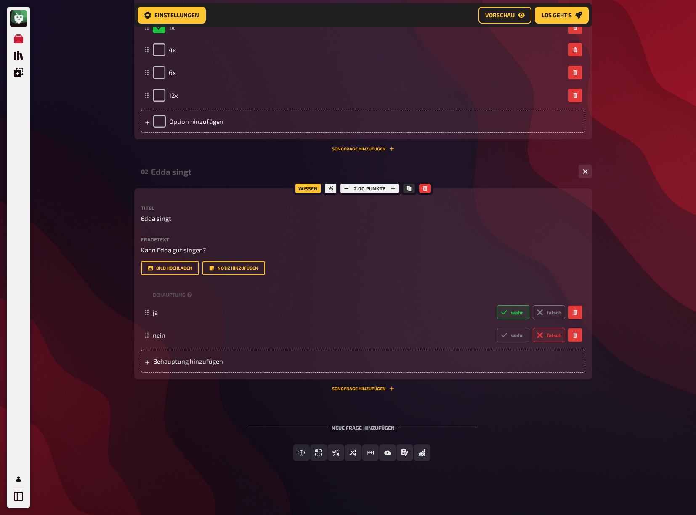
click at [376, 387] on button "Songfrage hinzufügen" at bounding box center [363, 388] width 62 height 5
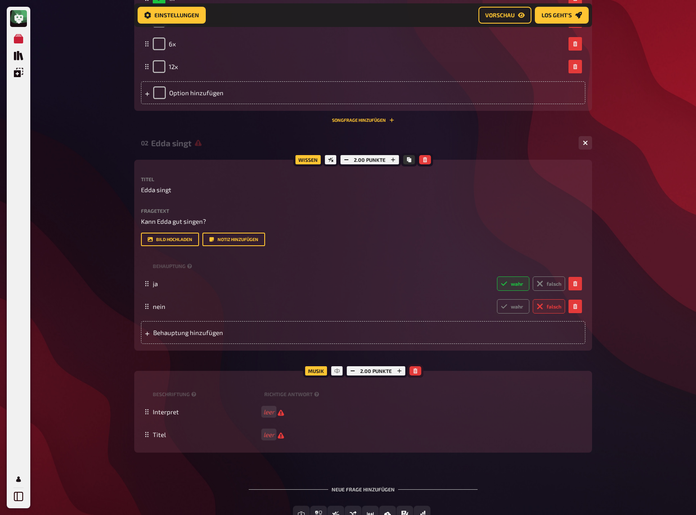
click at [417, 373] on icon "button" at bounding box center [415, 370] width 5 height 5
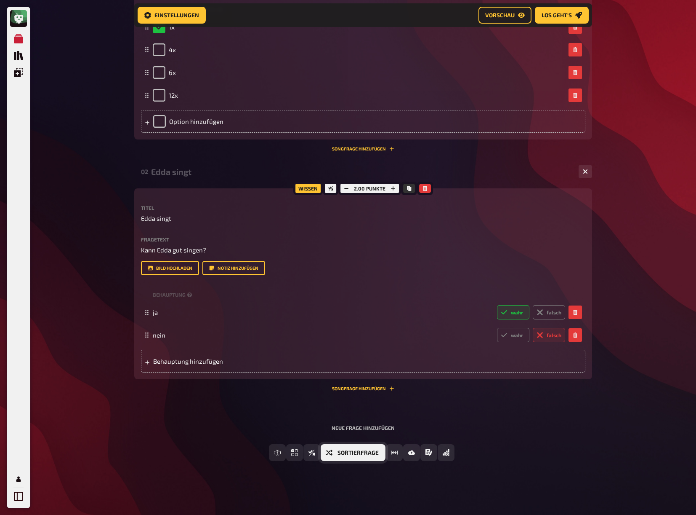
click at [367, 452] on span "Sortierfrage" at bounding box center [358, 453] width 41 height 6
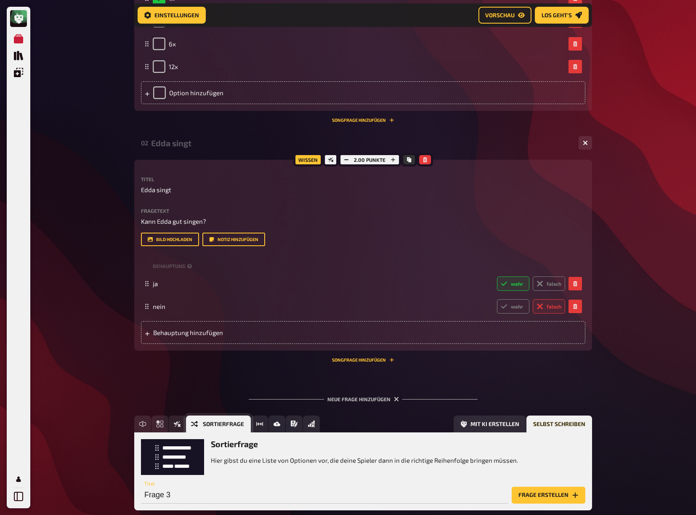
scroll to position [344, 0]
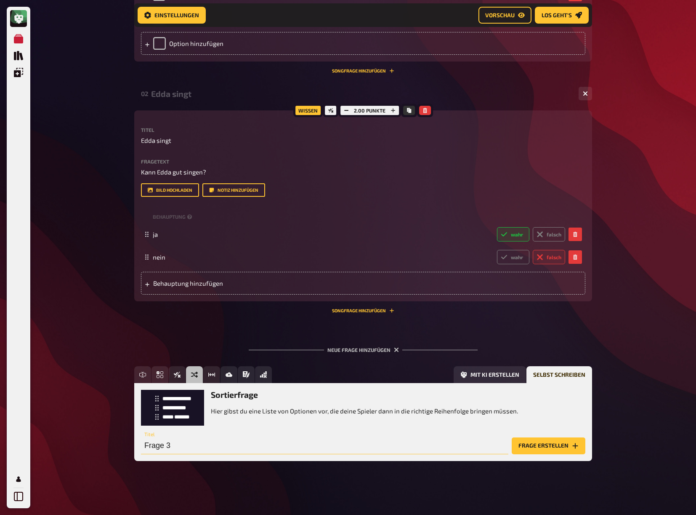
click at [258, 449] on input "Frage 3" at bounding box center [325, 445] width 368 height 17
type input "Was war zu erst da"
click at [543, 451] on button "Frage erstellen" at bounding box center [549, 445] width 74 height 17
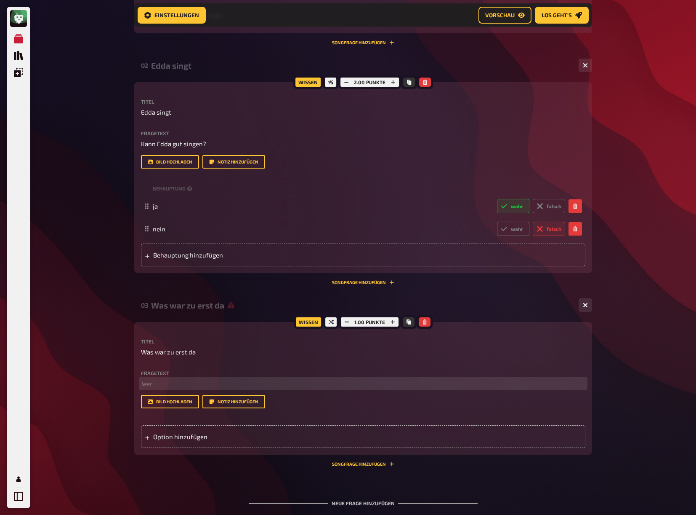
click at [164, 388] on p "﻿ leer" at bounding box center [363, 384] width 445 height 10
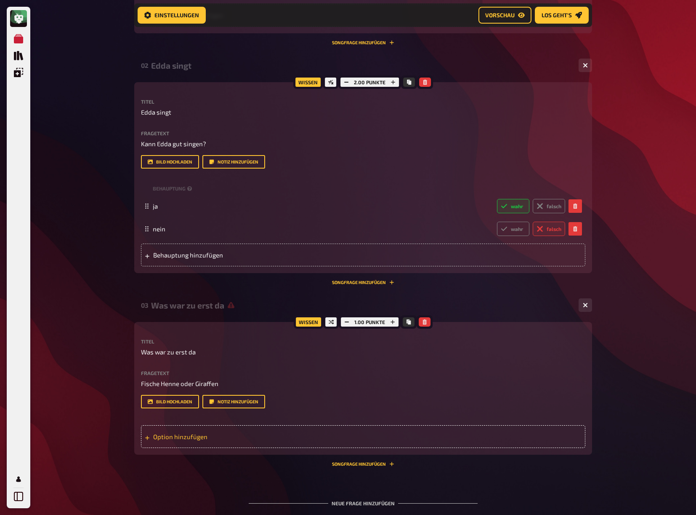
click at [202, 448] on div "Option hinzufügen" at bounding box center [363, 436] width 445 height 23
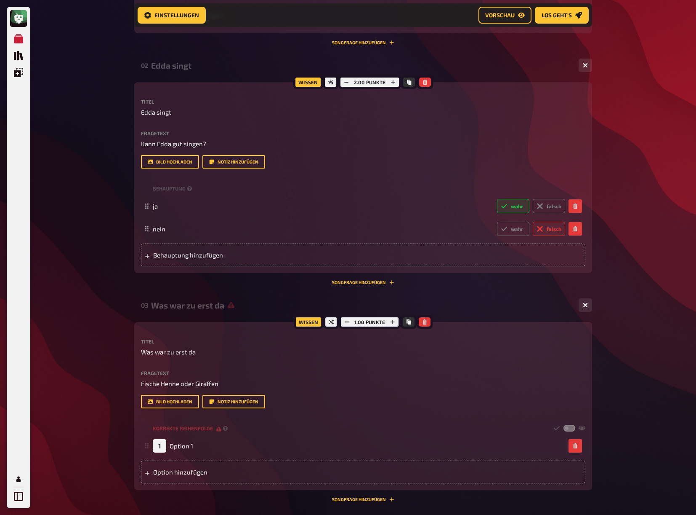
scroll to position [428, 0]
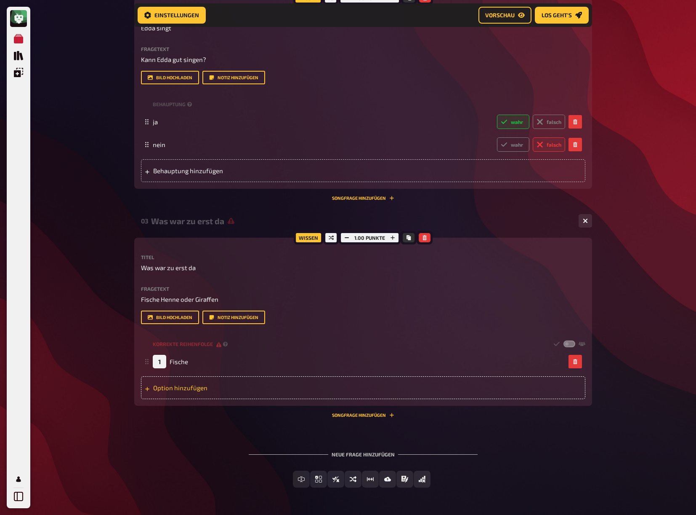
click at [170, 399] on div "Option hinzufügen" at bounding box center [363, 387] width 445 height 23
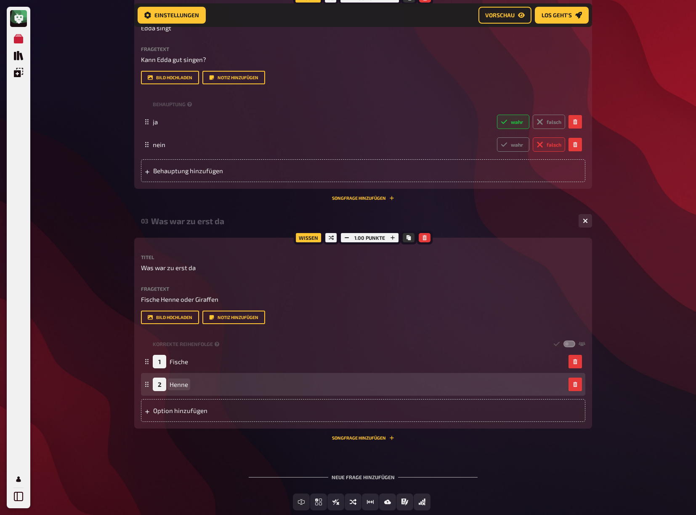
click at [183, 388] on span "Henne" at bounding box center [179, 384] width 19 height 8
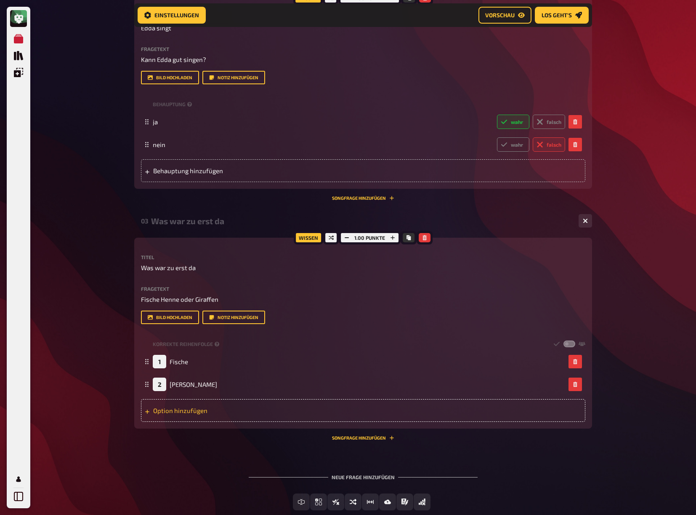
click at [194, 421] on div "Option hinzufügen" at bounding box center [363, 410] width 445 height 23
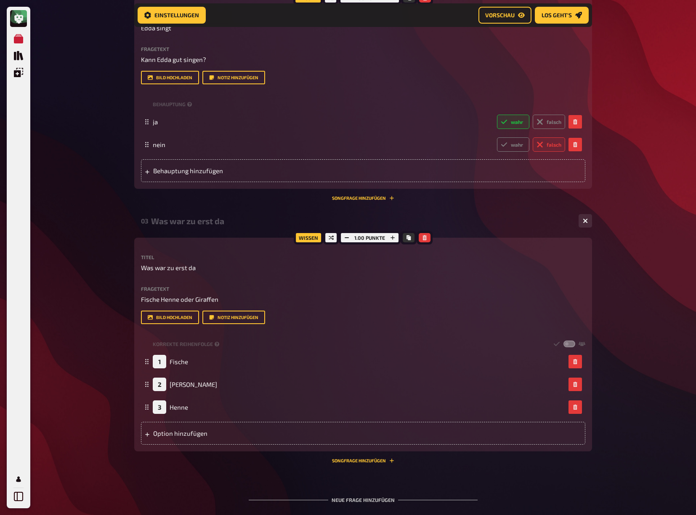
scroll to position [528, 0]
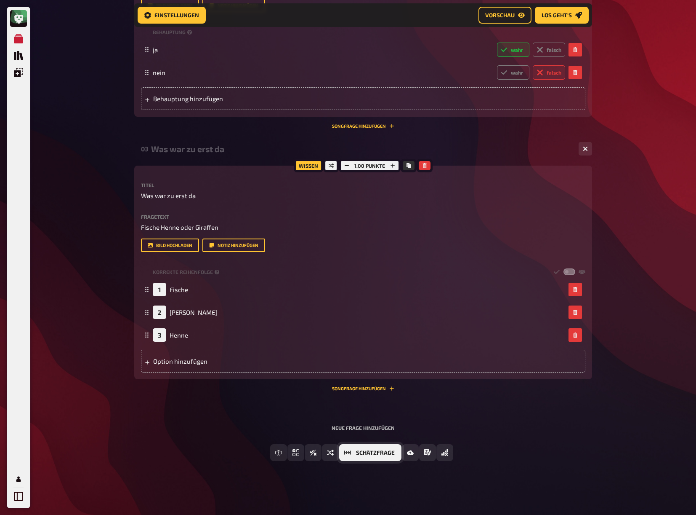
click at [379, 454] on span "Schätzfrage" at bounding box center [375, 453] width 39 height 6
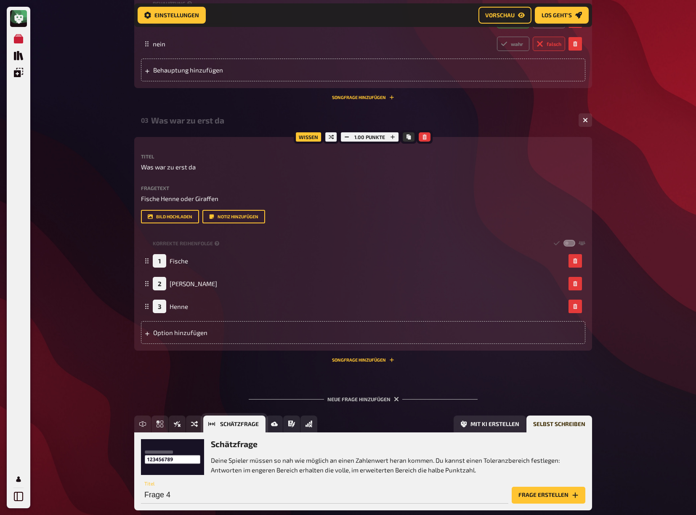
scroll to position [606, 0]
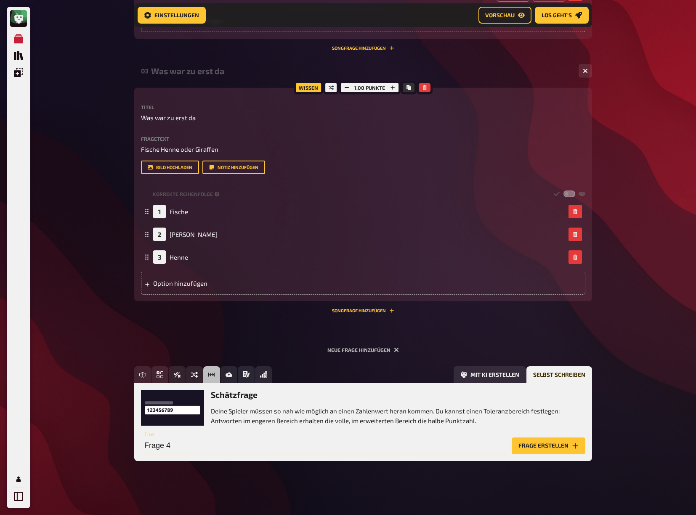
click at [211, 441] on input "Frage 4" at bounding box center [325, 445] width 368 height 17
type input "wiviele hörer"
click at [570, 446] on button "Frage erstellen" at bounding box center [549, 445] width 74 height 17
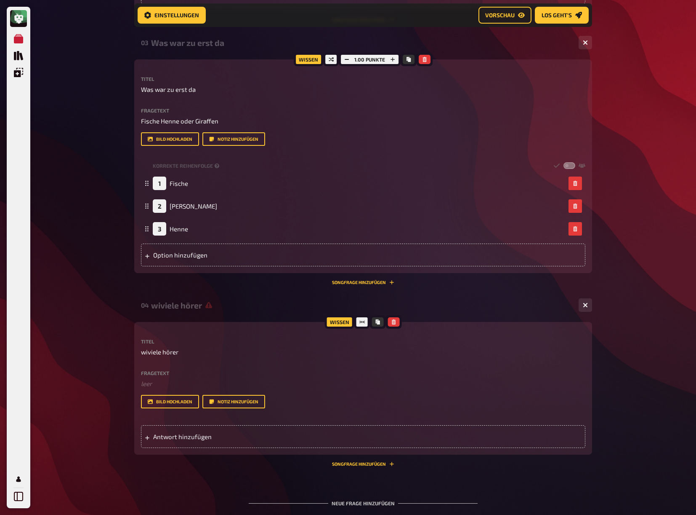
scroll to position [710, 0]
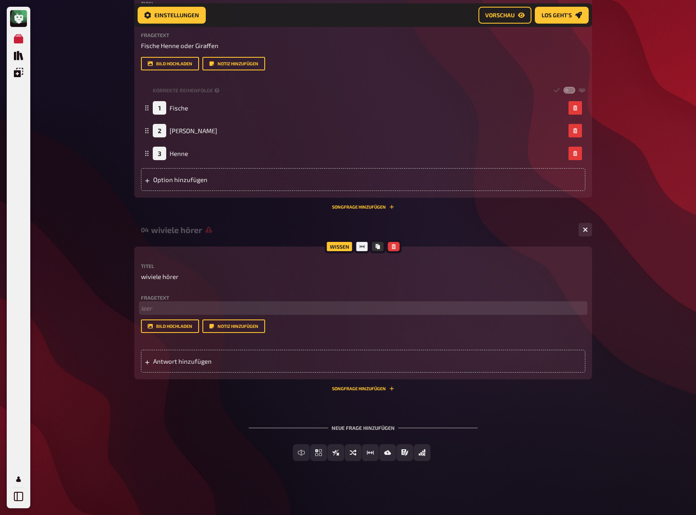
click at [164, 307] on p "﻿ leer" at bounding box center [363, 308] width 445 height 10
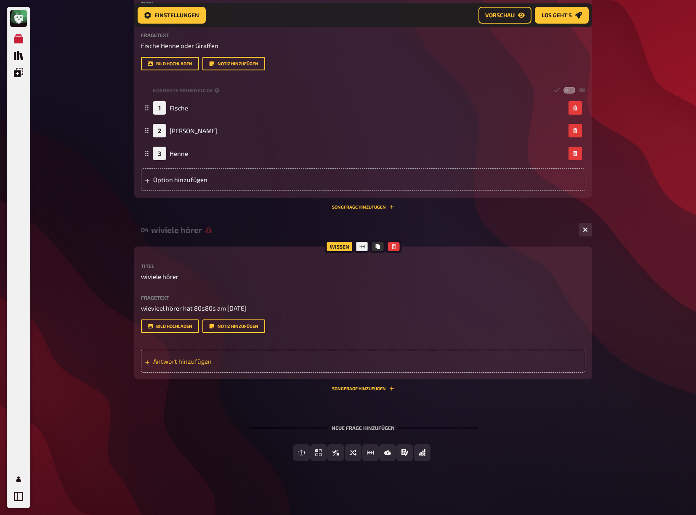
click at [158, 361] on span "Antwort hinzufügen" at bounding box center [218, 361] width 131 height 8
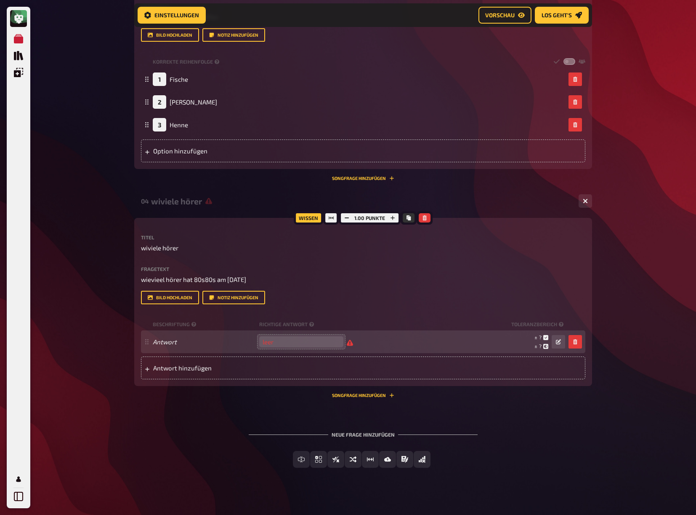
click at [278, 347] on input "number" at bounding box center [301, 341] width 84 height 11
type input "5653244125"
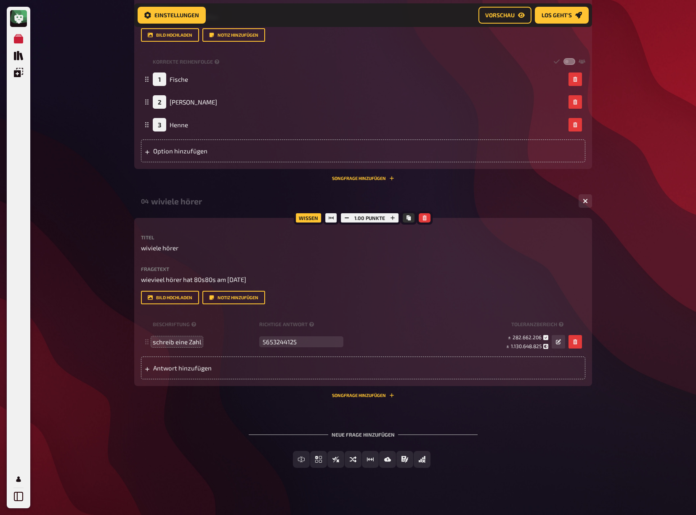
click at [233, 404] on div "04 wiviele hörer 1 Wissen 1.00 Punkte Titel wiviele hörer Fragetext wievieel hö…" at bounding box center [363, 297] width 458 height 213
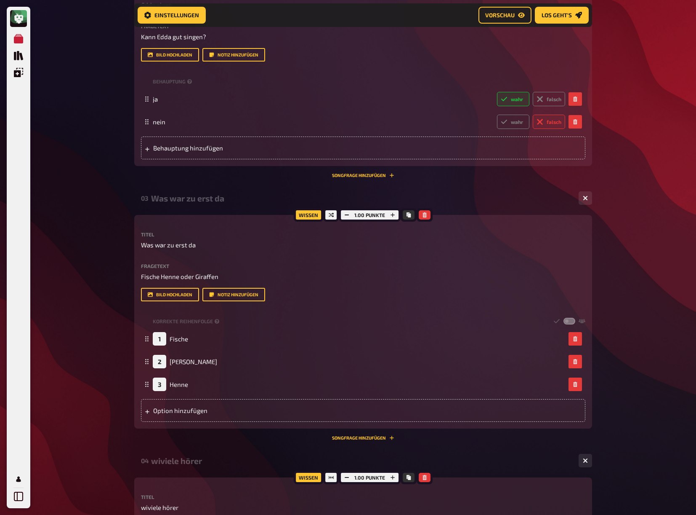
scroll to position [408, 0]
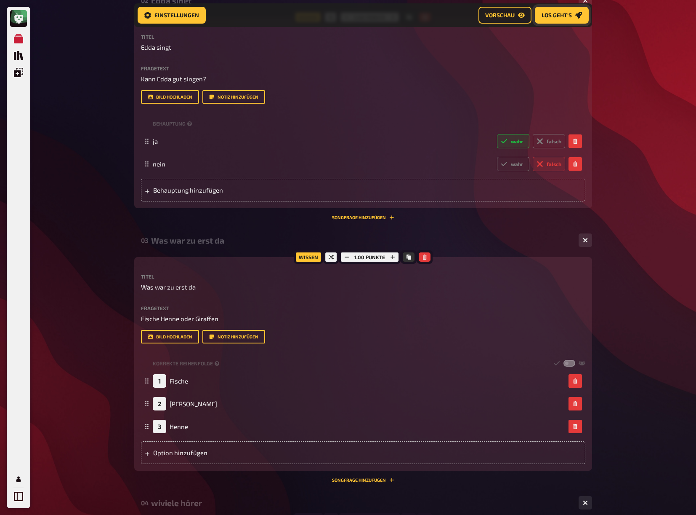
click at [579, 13] on icon "Los geht's" at bounding box center [579, 15] width 7 height 7
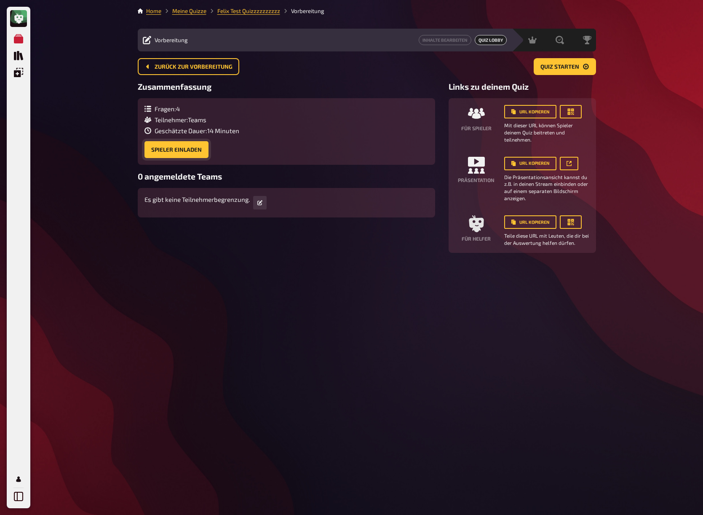
click at [196, 149] on button "Spieler einladen" at bounding box center [176, 149] width 64 height 17
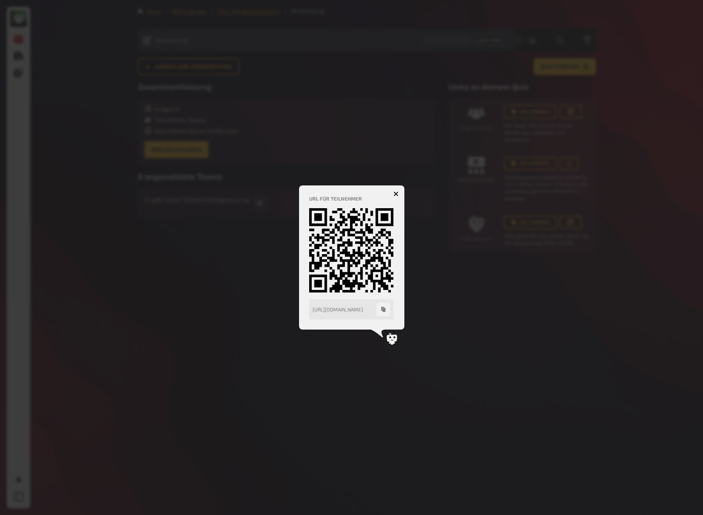
click at [248, 180] on div at bounding box center [351, 257] width 703 height 515
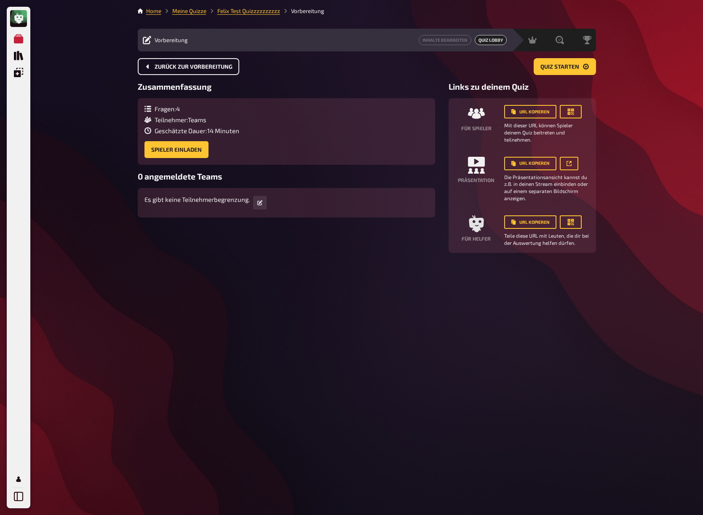
click at [205, 67] on span "Zurück zur Vorbereitung" at bounding box center [194, 67] width 78 height 6
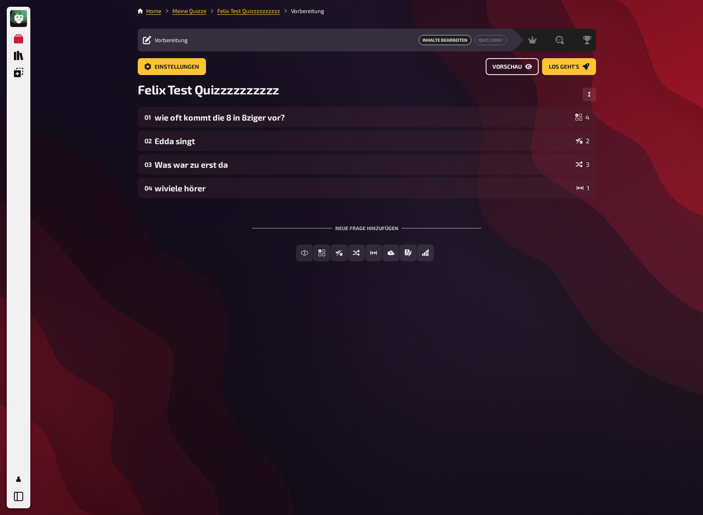
click at [517, 69] on span "Vorschau" at bounding box center [506, 67] width 29 height 6
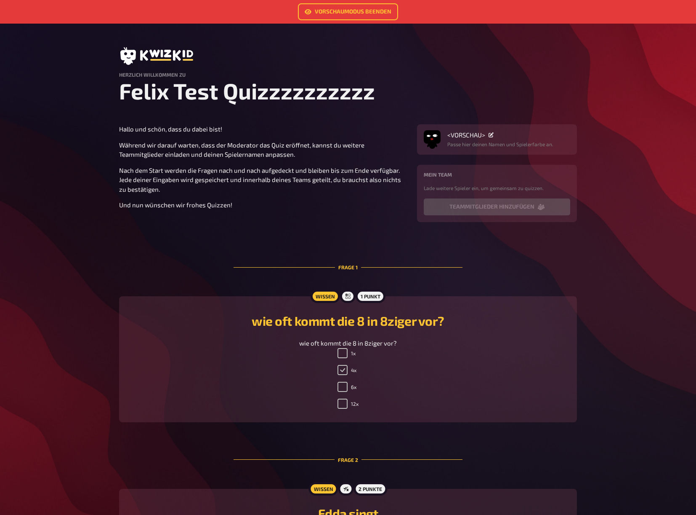
click at [341, 375] on input "4x" at bounding box center [343, 370] width 10 height 10
checkbox input "false"
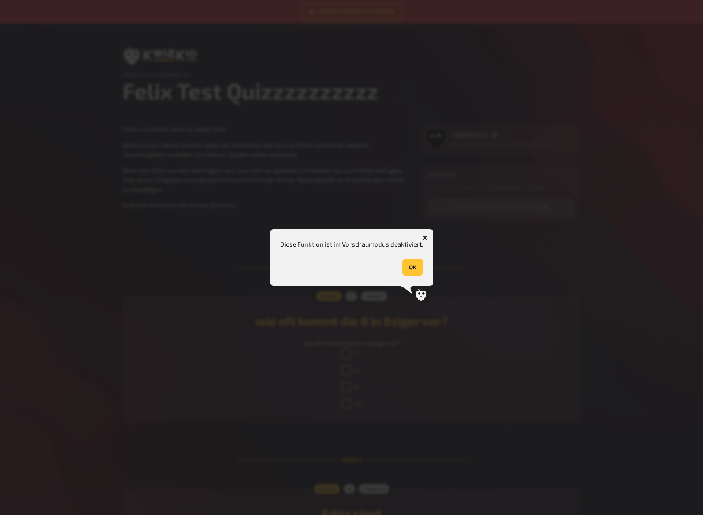
click at [408, 266] on button "OK" at bounding box center [412, 267] width 21 height 17
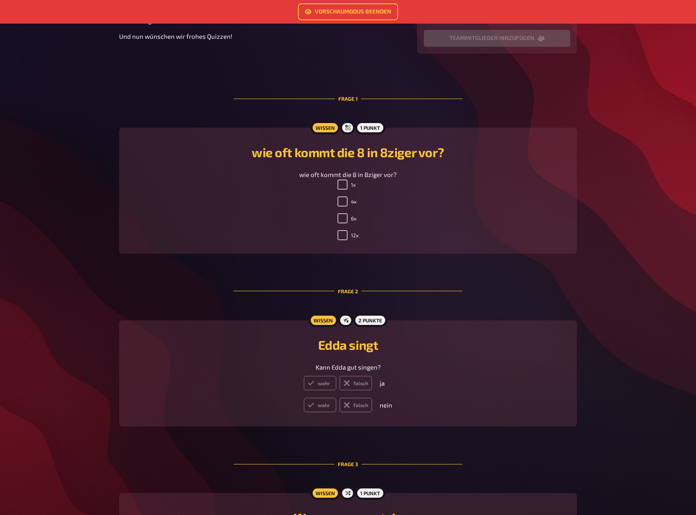
scroll to position [211, 0]
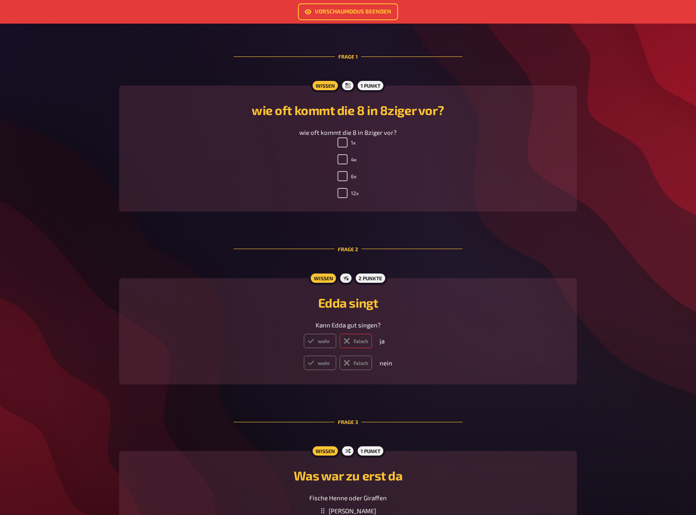
click at [356, 348] on label "falsch" at bounding box center [356, 340] width 32 height 14
click at [304, 333] on input "falsch" at bounding box center [304, 333] width 0 height 0
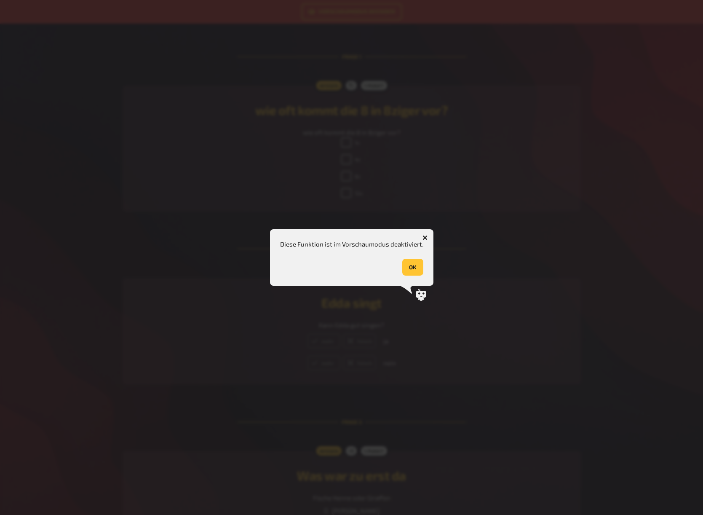
click at [417, 269] on button "OK" at bounding box center [412, 267] width 21 height 17
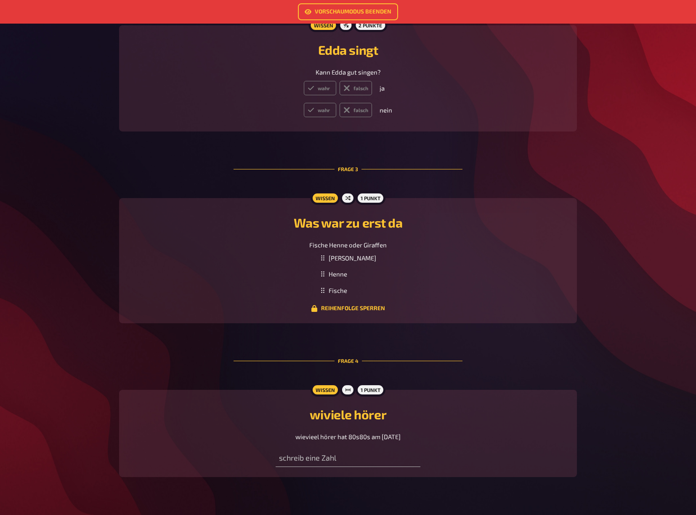
scroll to position [505, 0]
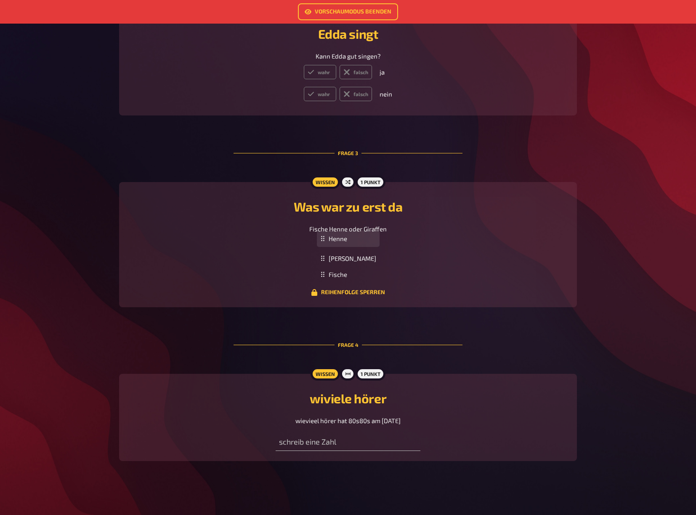
drag, startPoint x: 336, startPoint y: 262, endPoint x: 336, endPoint y: 243, distance: 19.4
click at [324, 241] on rect at bounding box center [323, 240] width 1 height 1
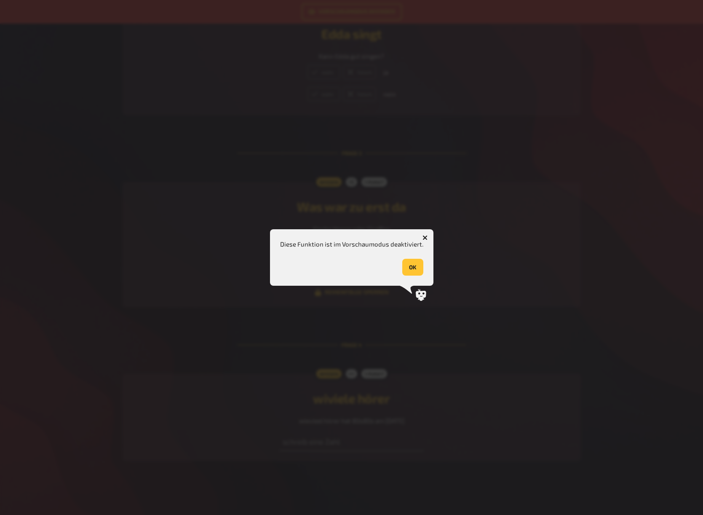
click at [418, 269] on button "OK" at bounding box center [412, 267] width 21 height 17
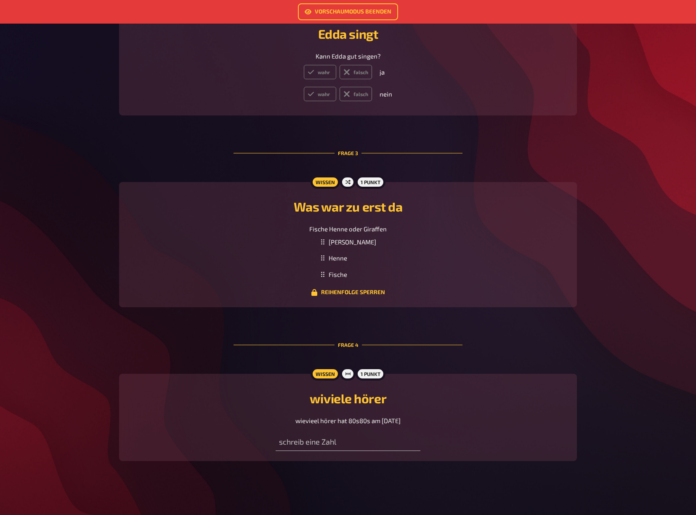
scroll to position [507, 0]
click at [319, 446] on input "number" at bounding box center [348, 442] width 144 height 17
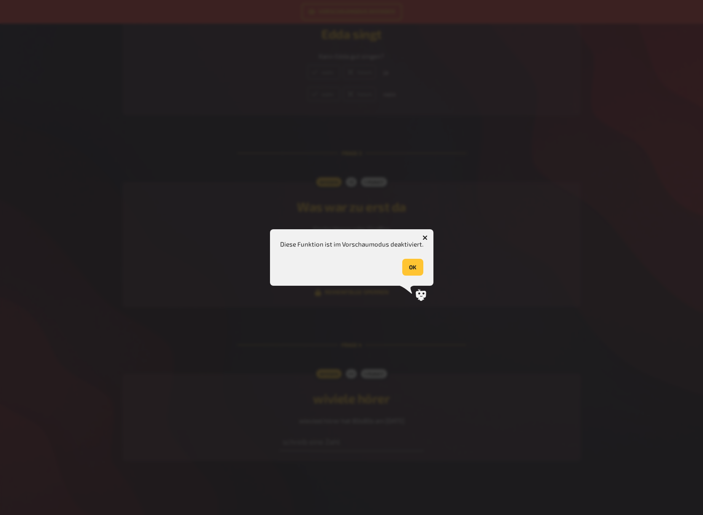
drag, startPoint x: 411, startPoint y: 253, endPoint x: 416, endPoint y: 268, distance: 16.7
click at [412, 256] on div "Diese Funktion ist im Vorschaumodus deaktiviert. OK" at bounding box center [351, 257] width 143 height 37
click at [417, 270] on button "OK" at bounding box center [412, 267] width 21 height 17
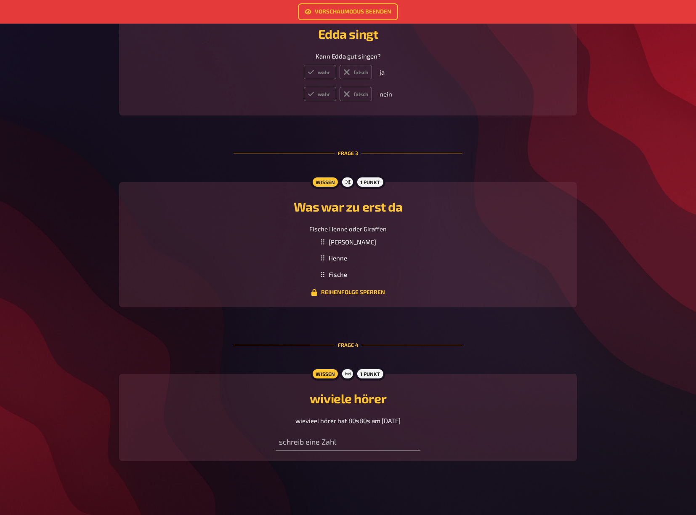
click at [456, 276] on div "Girafffff Henne Fische To pick up a draggable item, press the space bar. While …" at bounding box center [348, 258] width 438 height 49
click at [492, 336] on main "Vorschaumodus beenden Herzlich Willkommen zu Felix Test Quizzzzzzzzzz Hallo und…" at bounding box center [348, 17] width 458 height 913
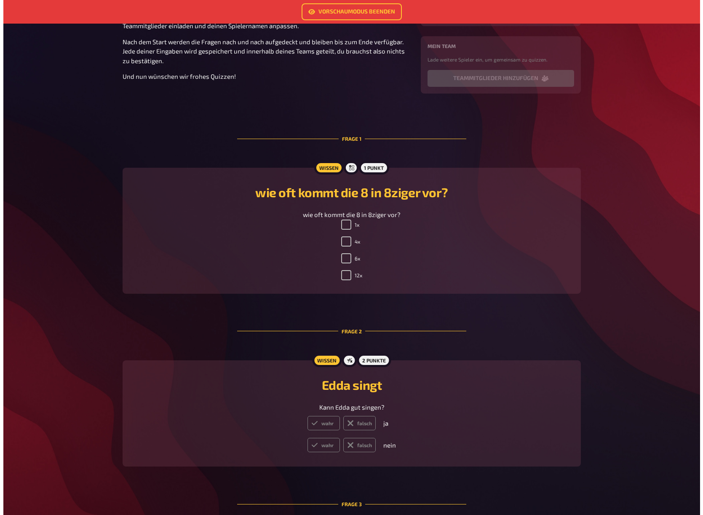
scroll to position [0, 0]
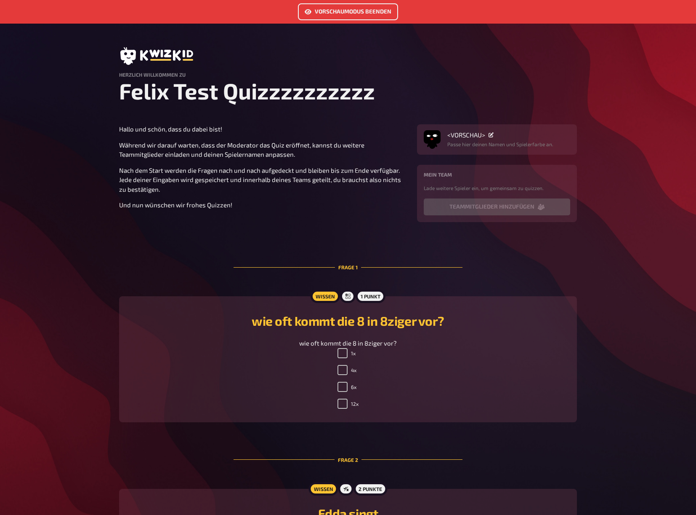
click at [355, 15] on link "Vorschaumodus beenden" at bounding box center [348, 11] width 100 height 17
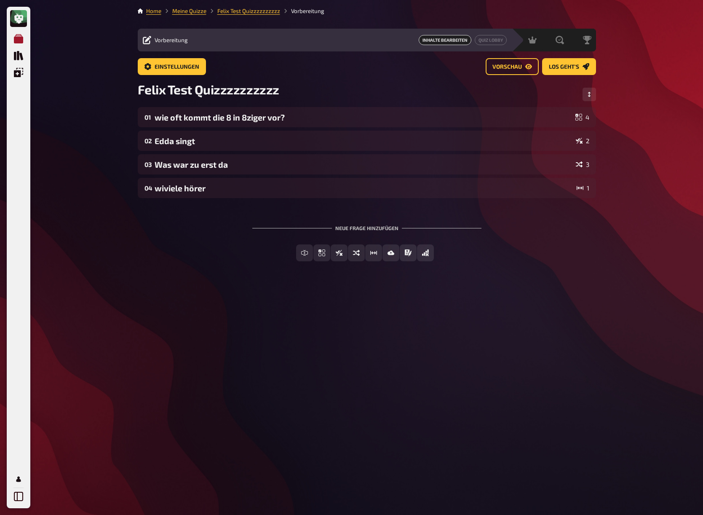
click at [20, 45] on link "Meine Quizze" at bounding box center [18, 38] width 17 height 17
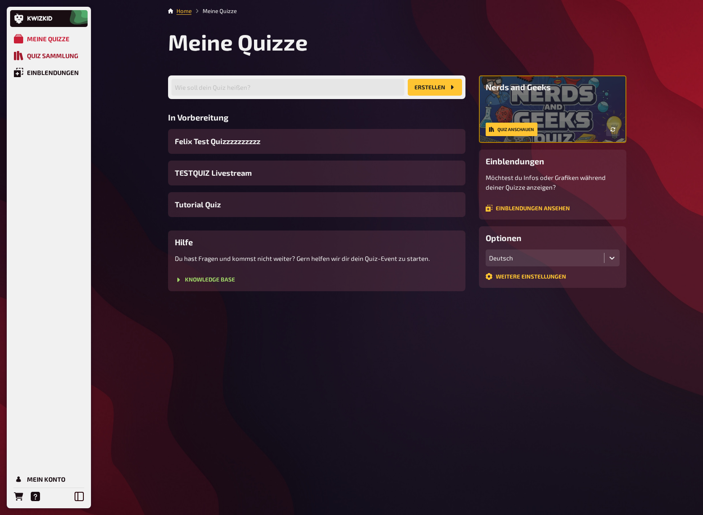
click at [64, 58] on div "Quiz Sammlung" at bounding box center [52, 56] width 51 height 8
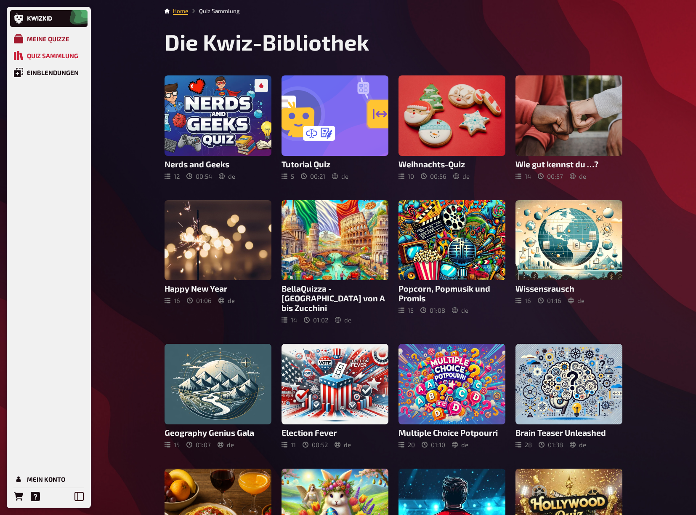
click at [61, 37] on div "Meine Quizze" at bounding box center [48, 39] width 43 height 8
